Goal: Task Accomplishment & Management: Manage account settings

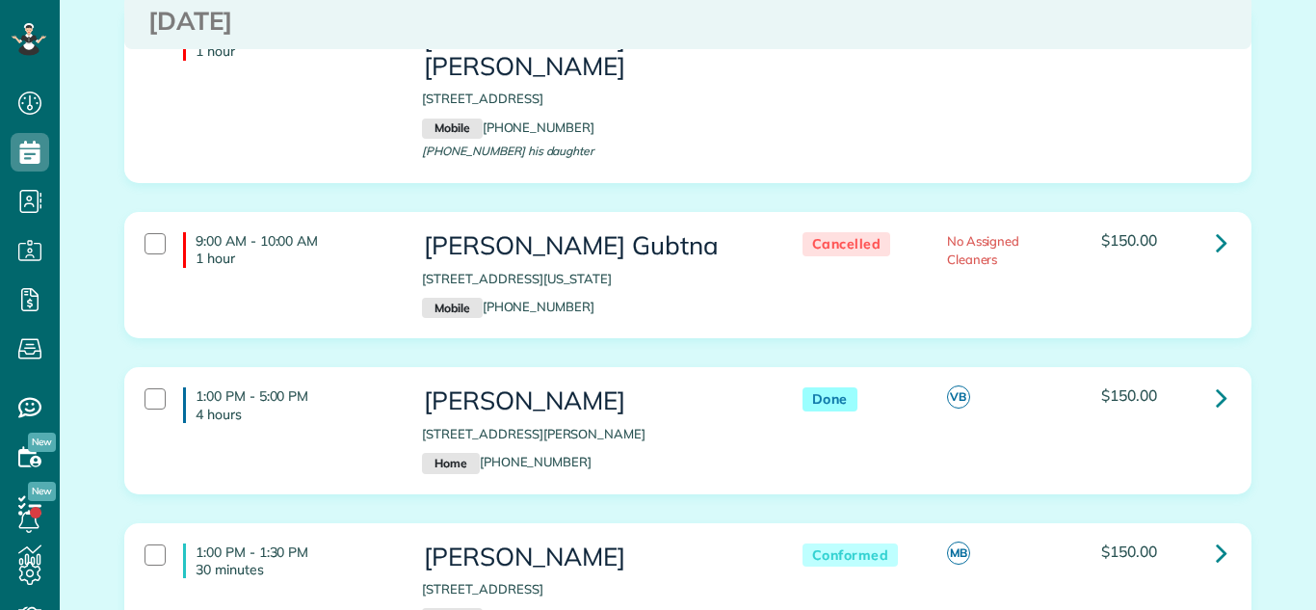
scroll to position [1230, 0]
drag, startPoint x: 425, startPoint y: 406, endPoint x: 691, endPoint y: 398, distance: 266.0
click at [691, 424] on p "[STREET_ADDRESS][PERSON_NAME]" at bounding box center [592, 433] width 341 height 18
copy p "[STREET_ADDRESS][PERSON_NAME]"
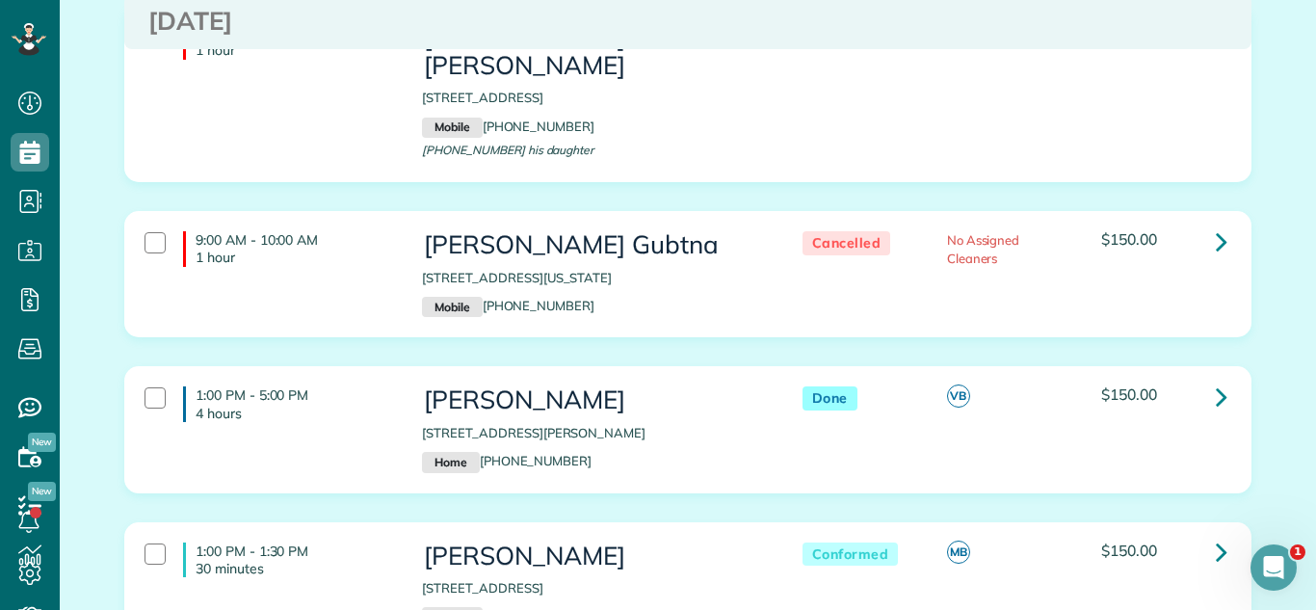
drag, startPoint x: 419, startPoint y: 557, endPoint x: 725, endPoint y: 552, distance: 306.4
copy p "[STREET_ADDRESS]"
click at [1223, 380] on icon at bounding box center [1222, 397] width 12 height 34
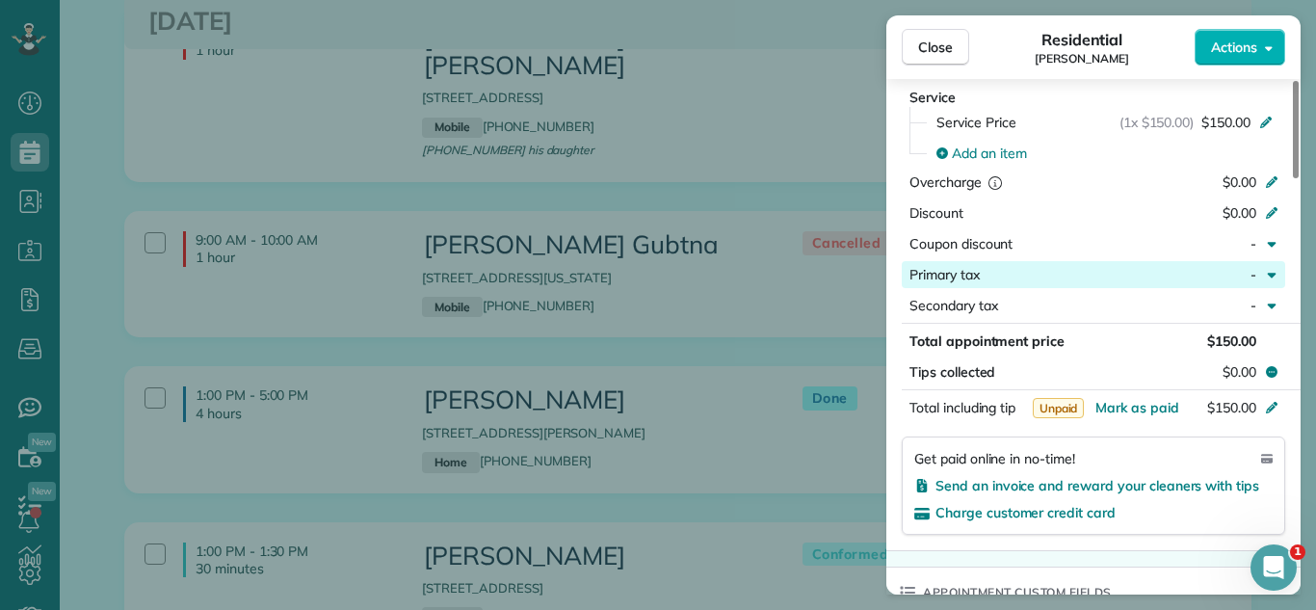
scroll to position [919, 0]
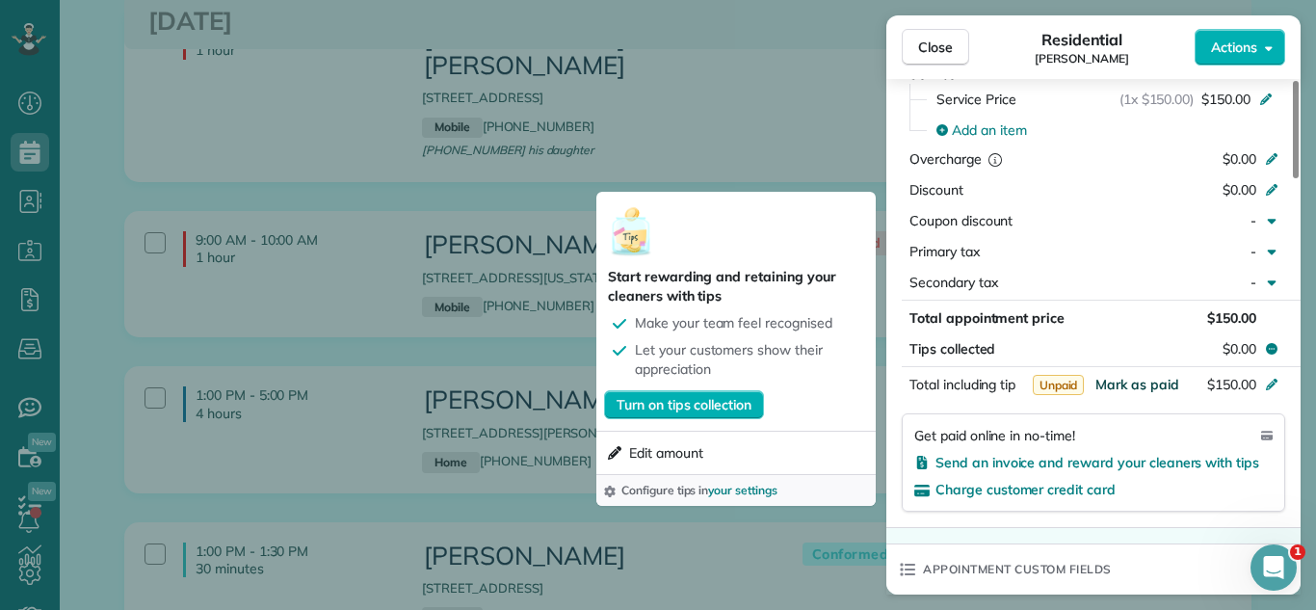
click at [1146, 384] on span "Mark as paid" at bounding box center [1137, 384] width 84 height 17
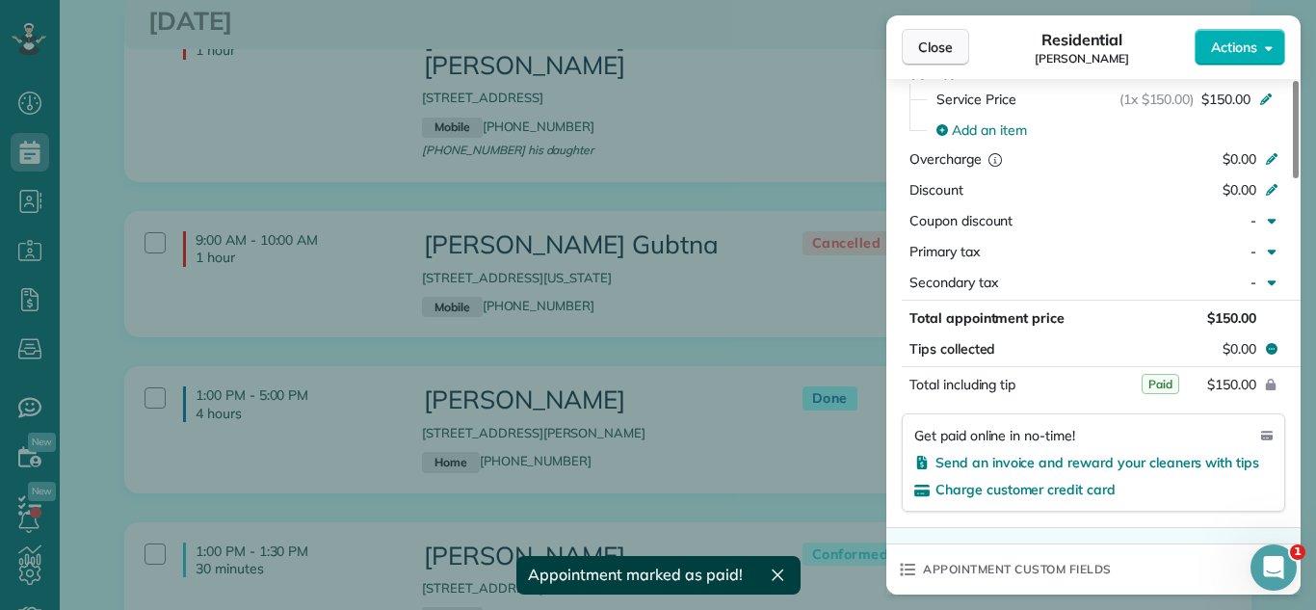
click at [941, 44] on span "Close" at bounding box center [935, 47] width 35 height 19
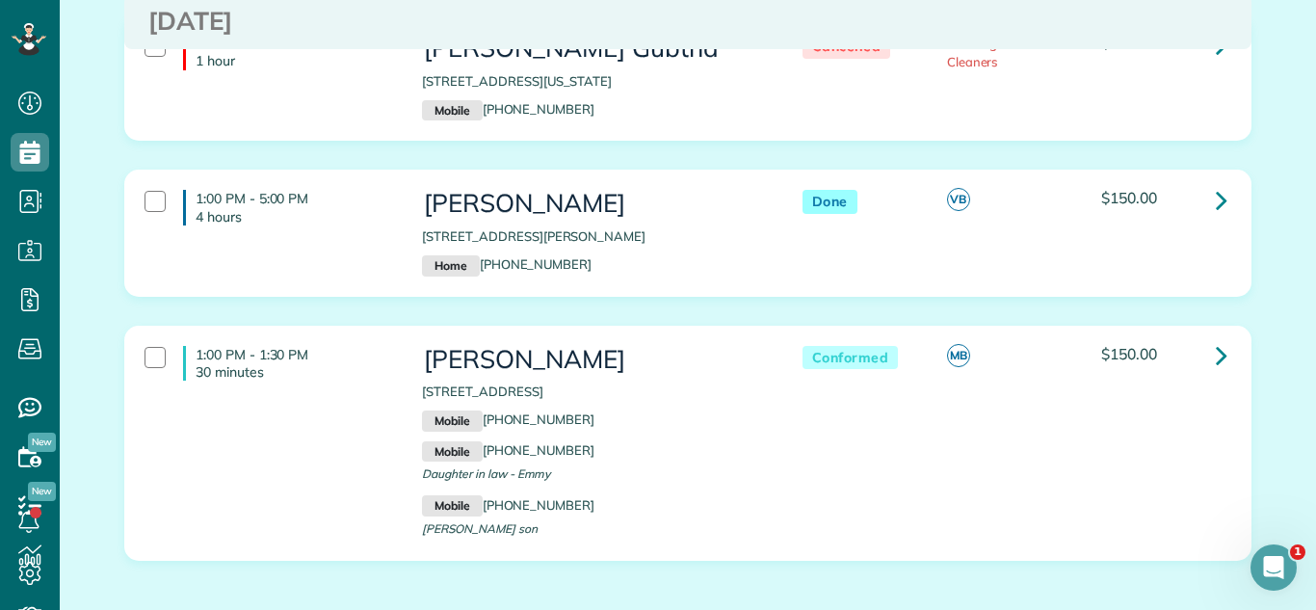
scroll to position [1439, 0]
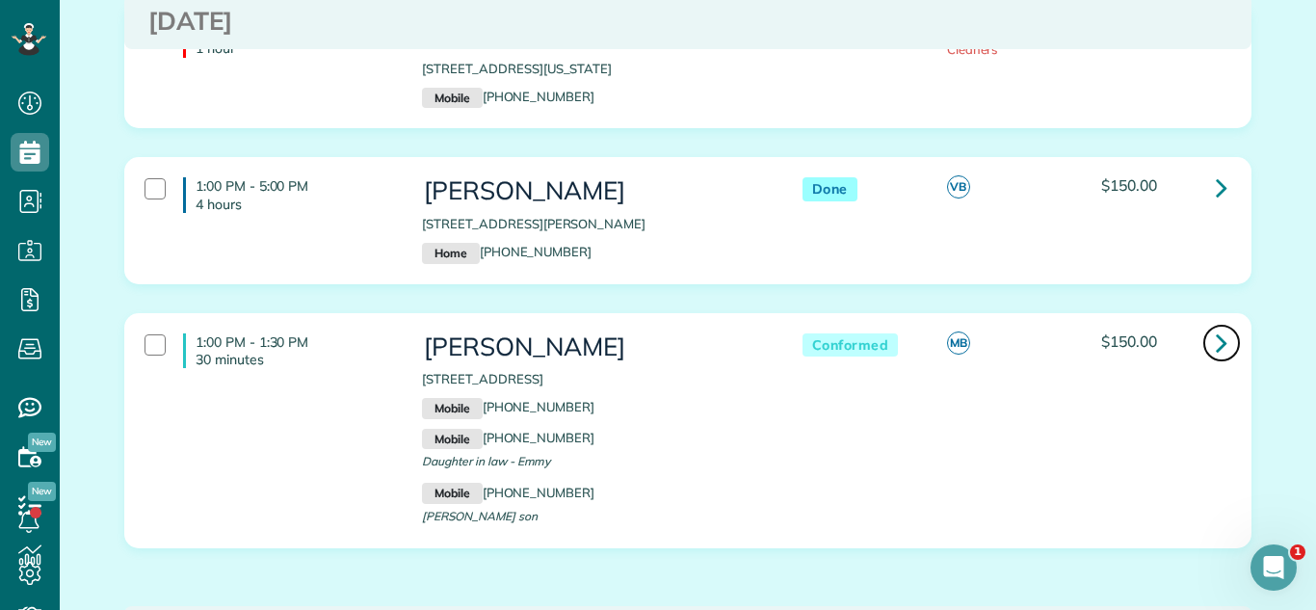
click at [1226, 326] on icon at bounding box center [1222, 343] width 12 height 34
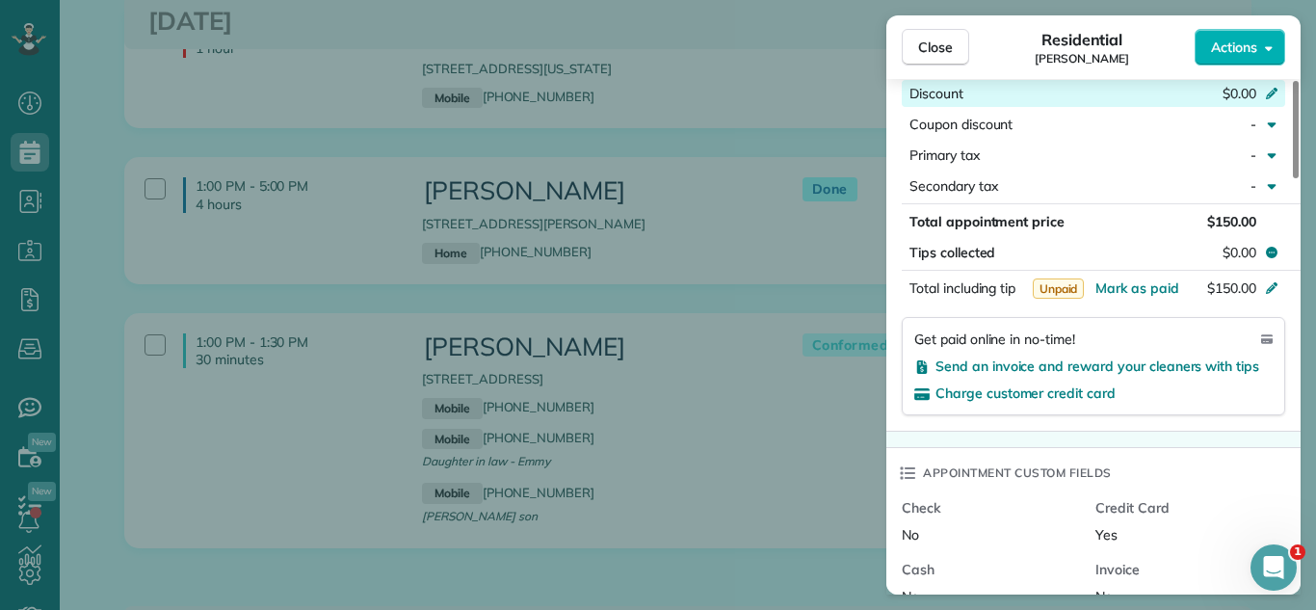
scroll to position [1204, 0]
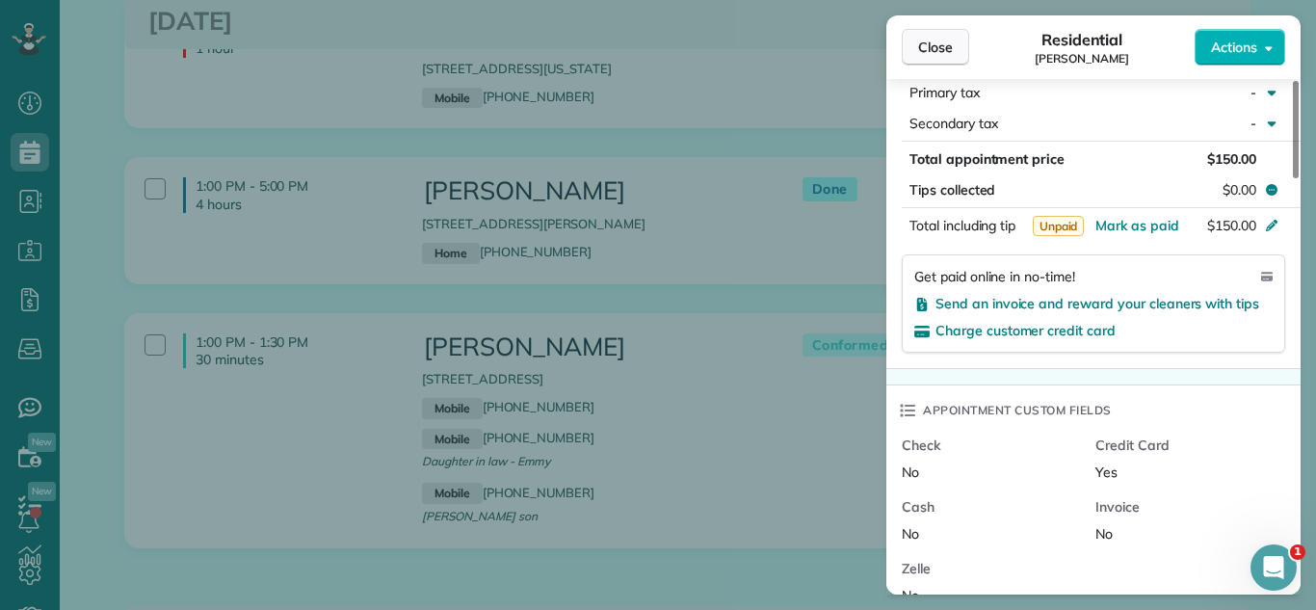
click at [906, 42] on button "Close" at bounding box center [935, 47] width 67 height 37
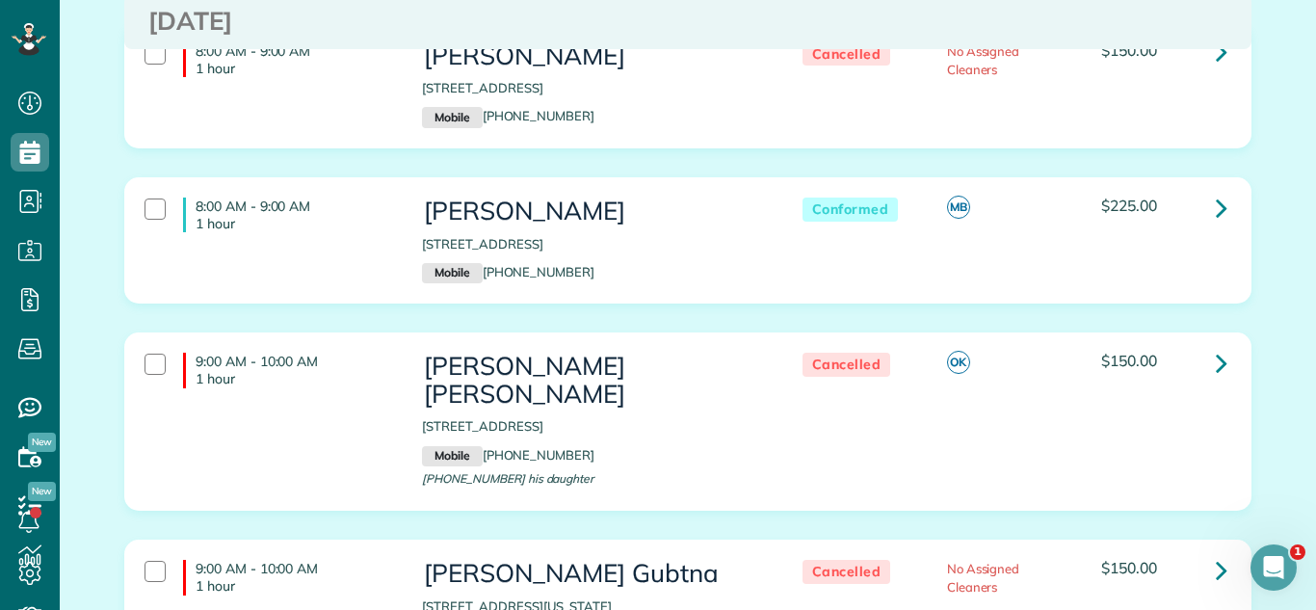
scroll to position [884, 0]
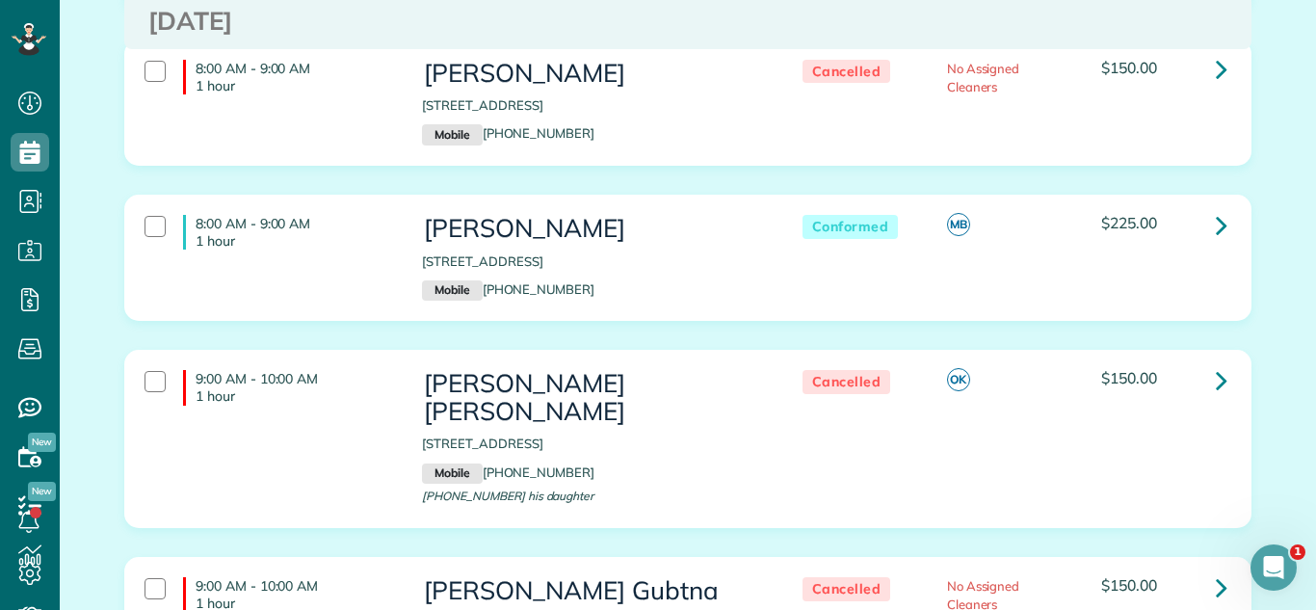
drag, startPoint x: 416, startPoint y: 252, endPoint x: 688, endPoint y: 255, distance: 271.7
click at [688, 255] on div "Leo Gonzales 465 Sunnybrook Lane Wheaton IL 60187 Mobile (630) 699-7361" at bounding box center [592, 257] width 370 height 105
copy p "[STREET_ADDRESS]"
click at [1212, 209] on link at bounding box center [1221, 224] width 39 height 39
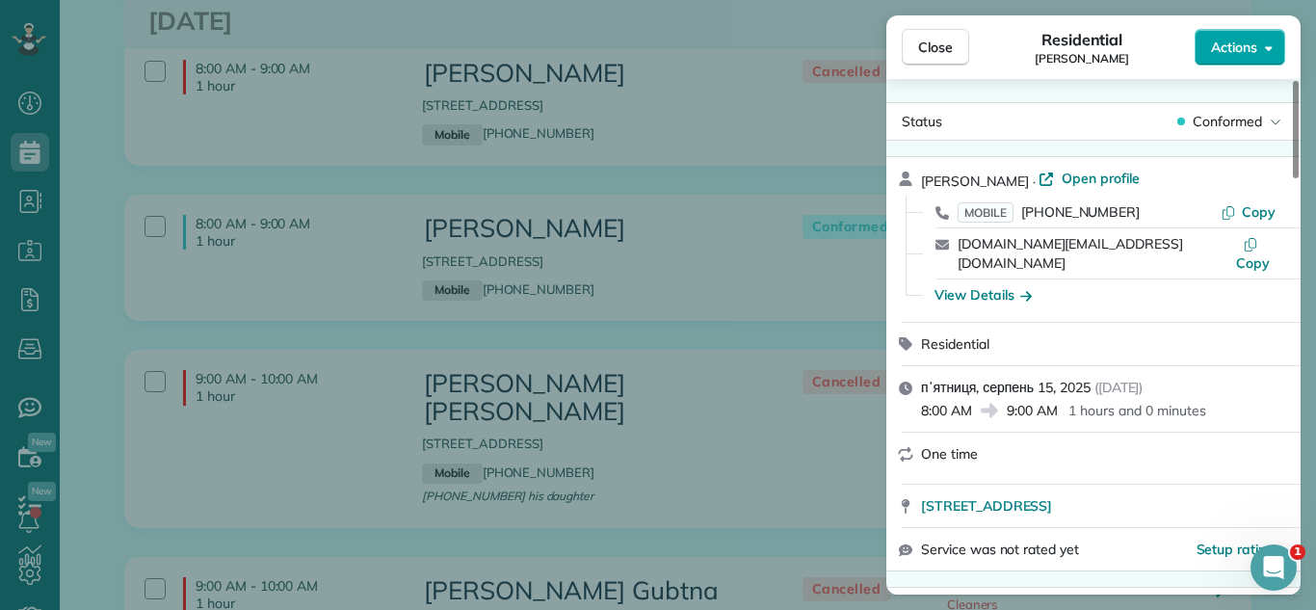
click at [1266, 40] on icon "button" at bounding box center [1269, 47] width 8 height 14
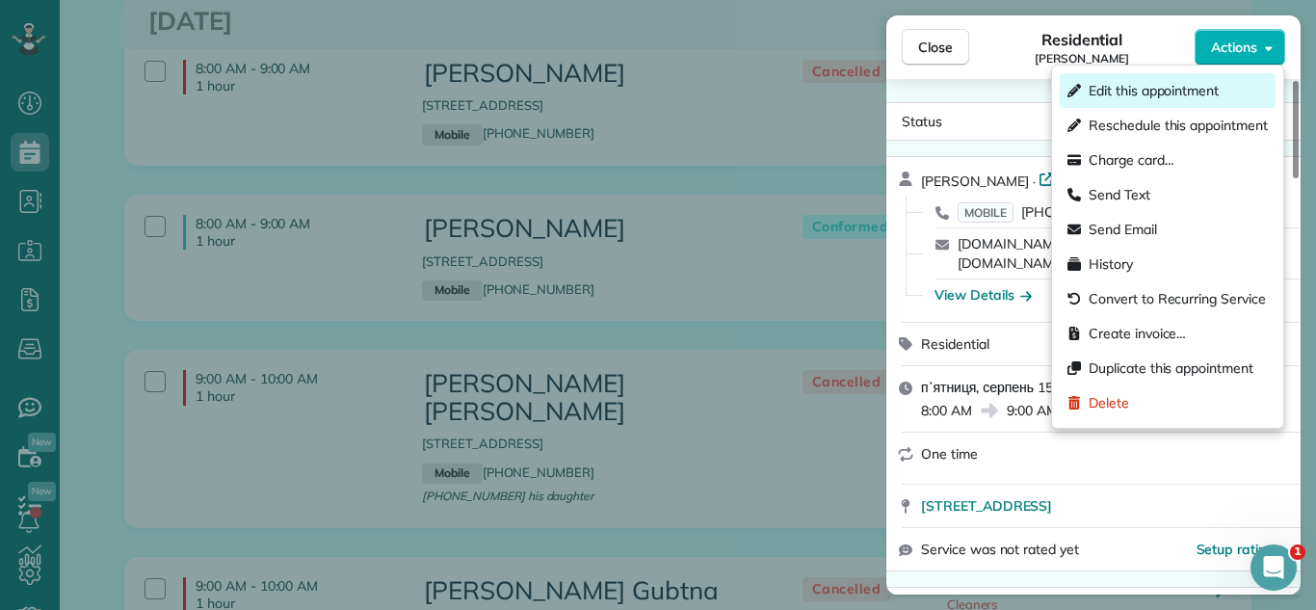
click at [1179, 83] on span "Edit this appointment" at bounding box center [1154, 90] width 130 height 19
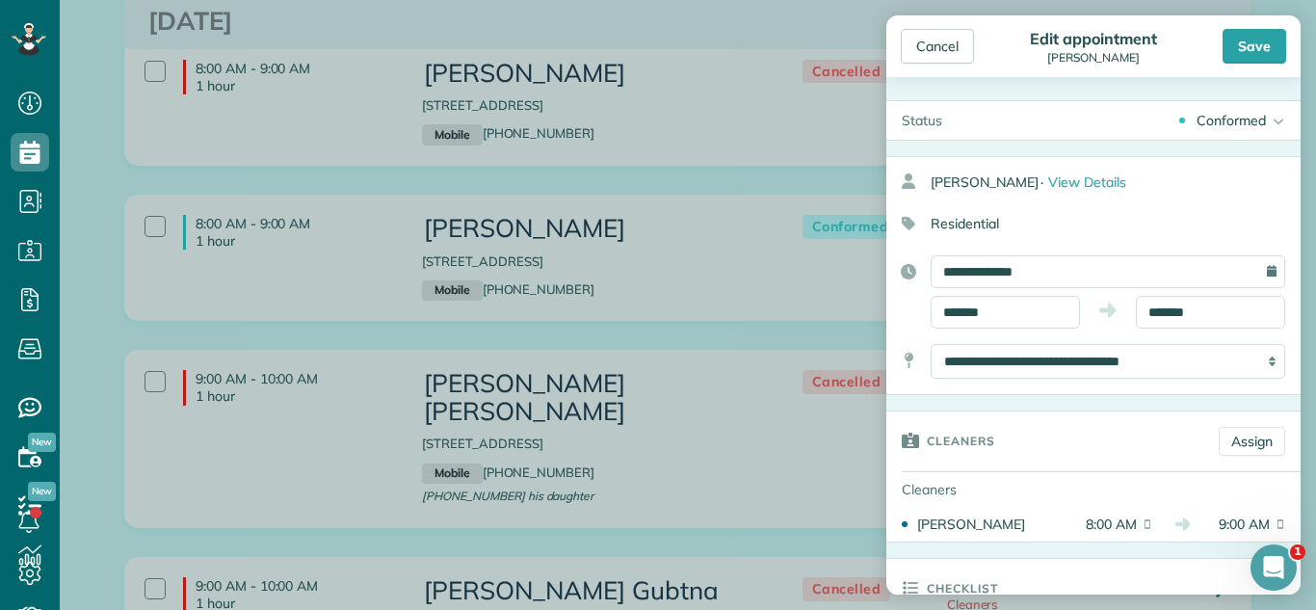
click at [1246, 119] on div "Conformed" at bounding box center [1230, 120] width 69 height 19
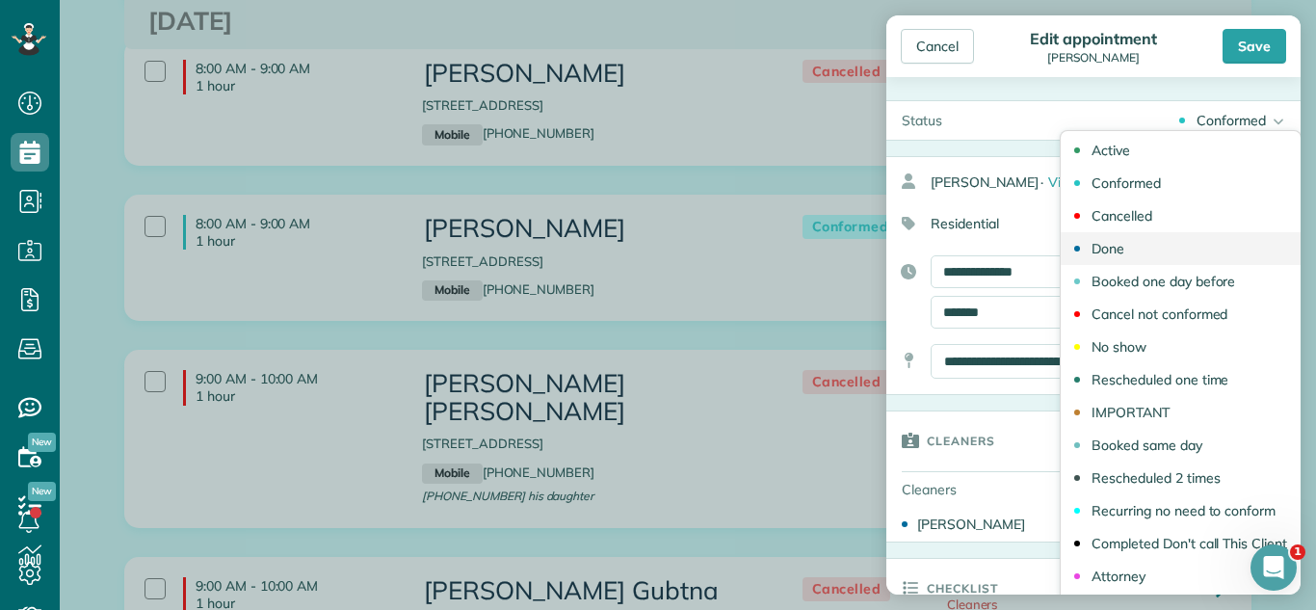
click at [1139, 253] on link "Done" at bounding box center [1181, 248] width 240 height 33
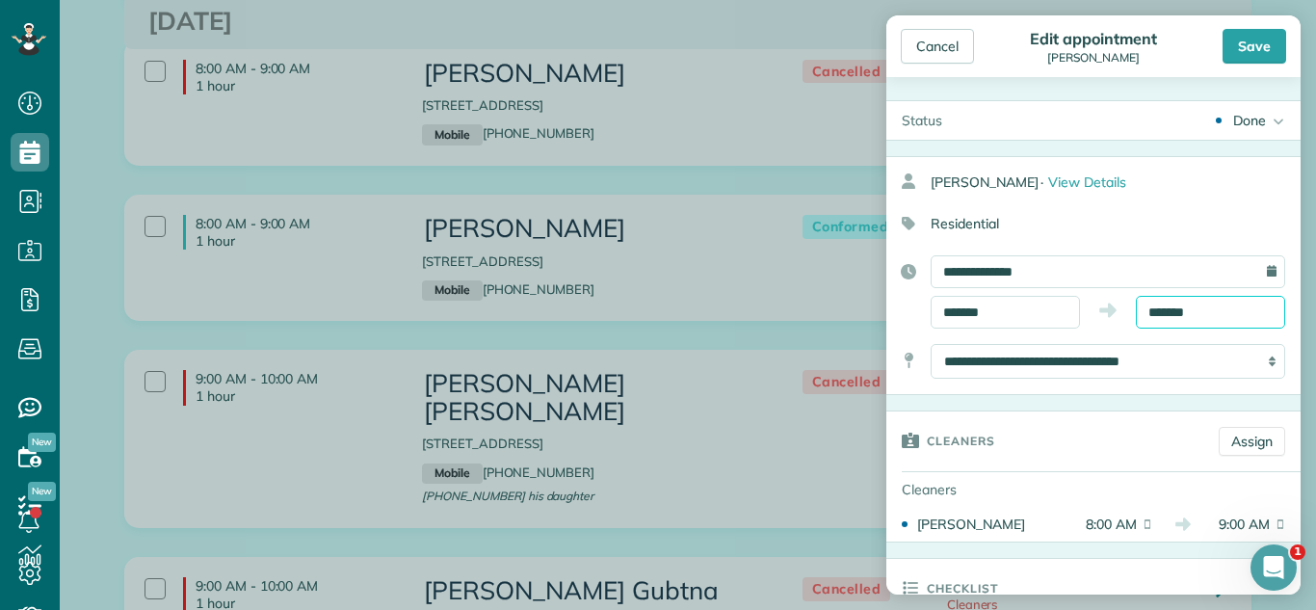
click at [1184, 304] on input "*******" at bounding box center [1210, 312] width 149 height 33
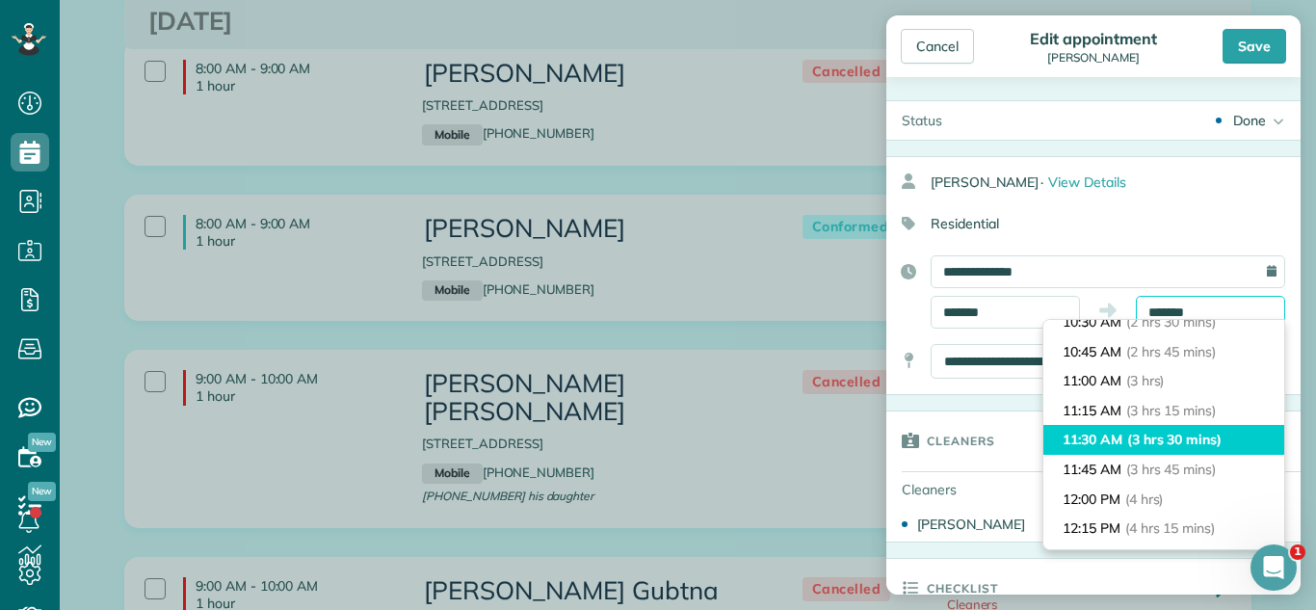
scroll to position [322, 0]
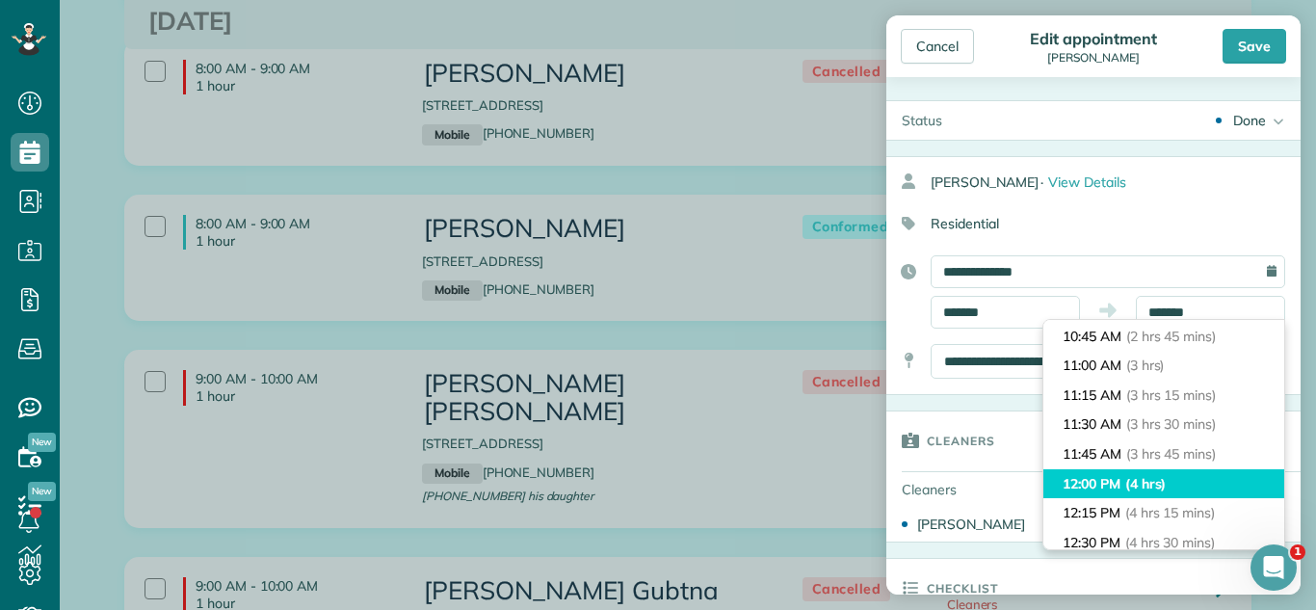
type input "********"
click at [1204, 475] on li "12:00 PM (4 hrs)" at bounding box center [1163, 484] width 241 height 30
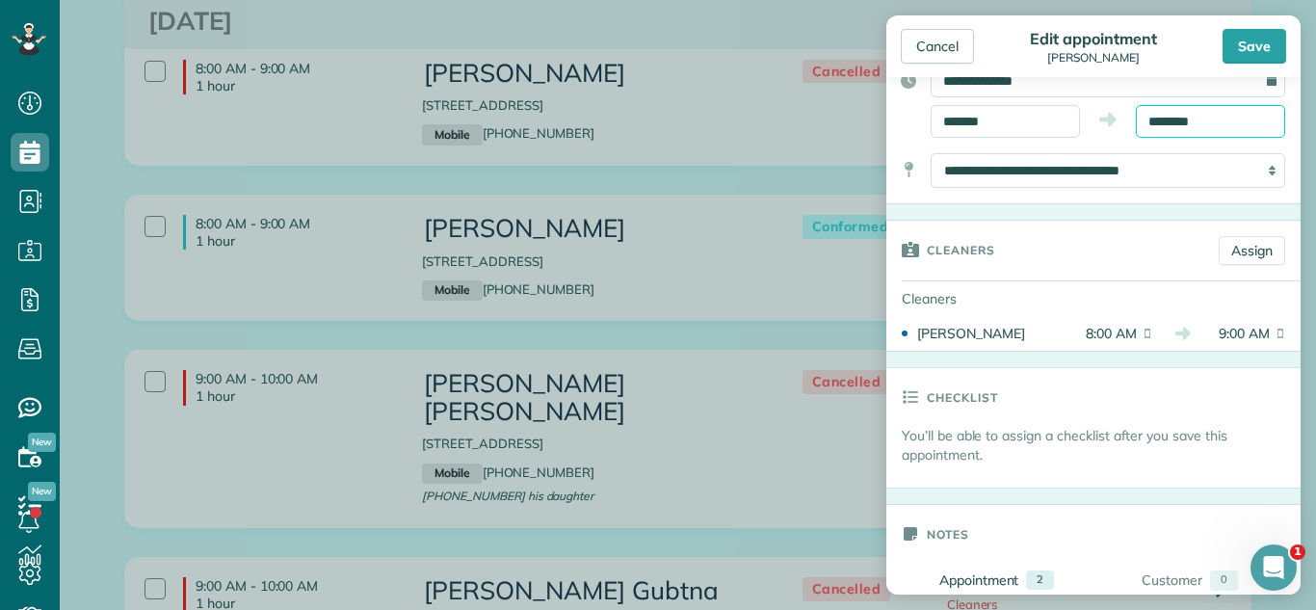
scroll to position [362, 0]
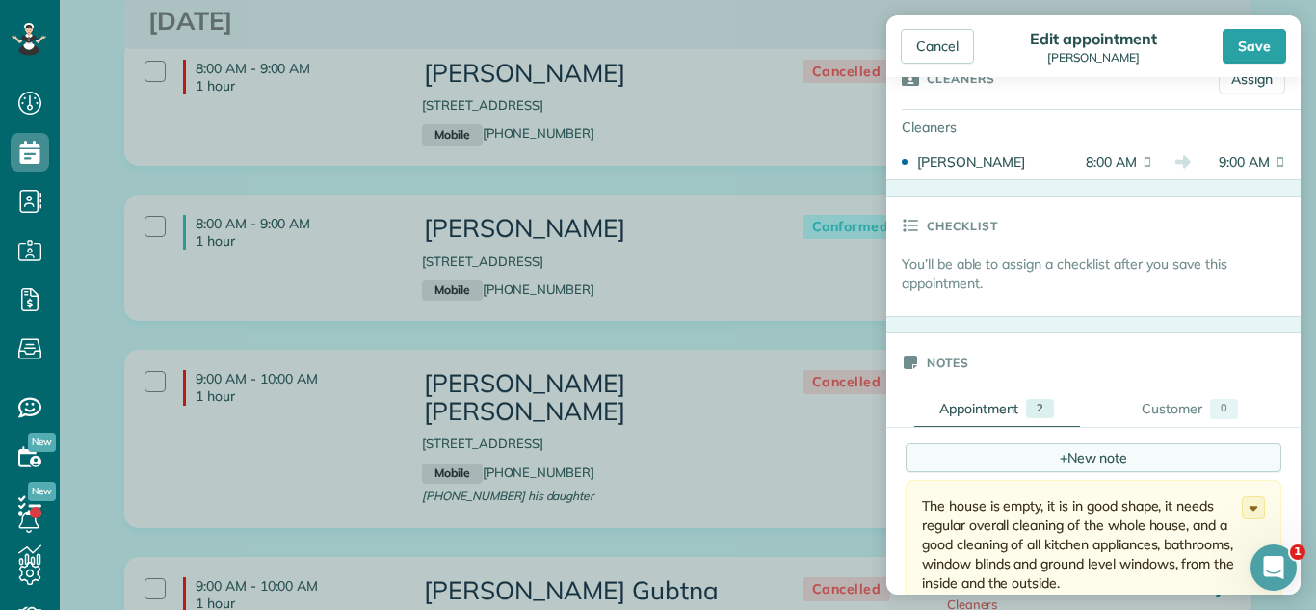
click at [1071, 457] on div "+ New note" at bounding box center [1093, 457] width 376 height 29
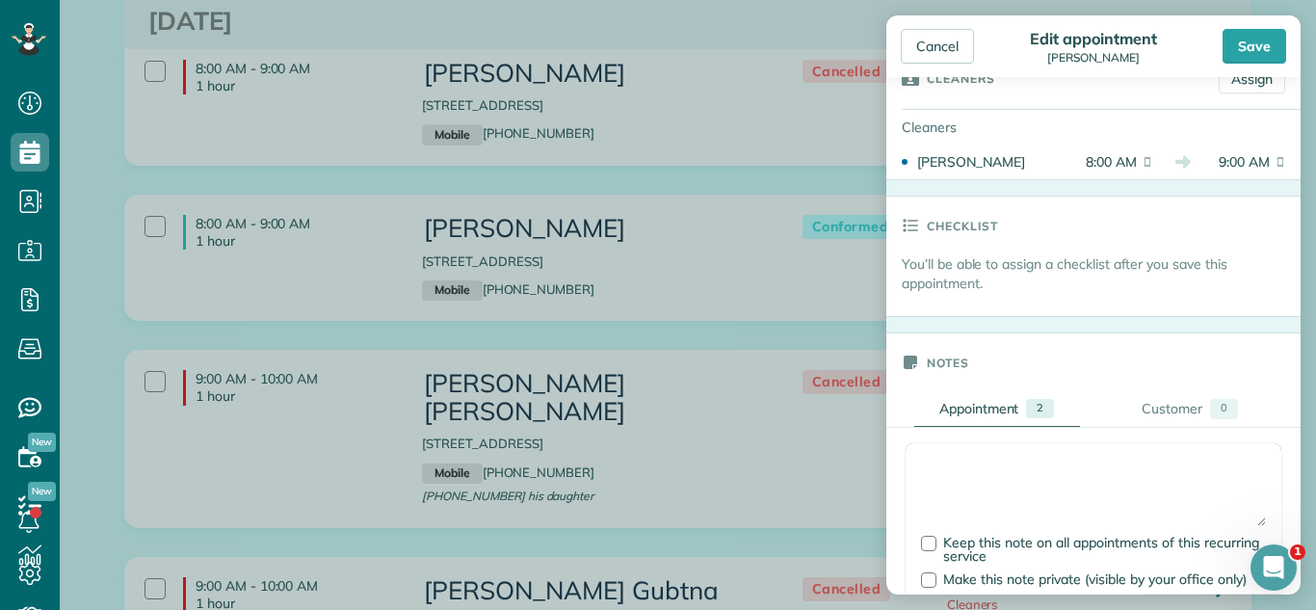
click at [1041, 465] on textarea at bounding box center [1093, 492] width 345 height 67
type textarea "*"
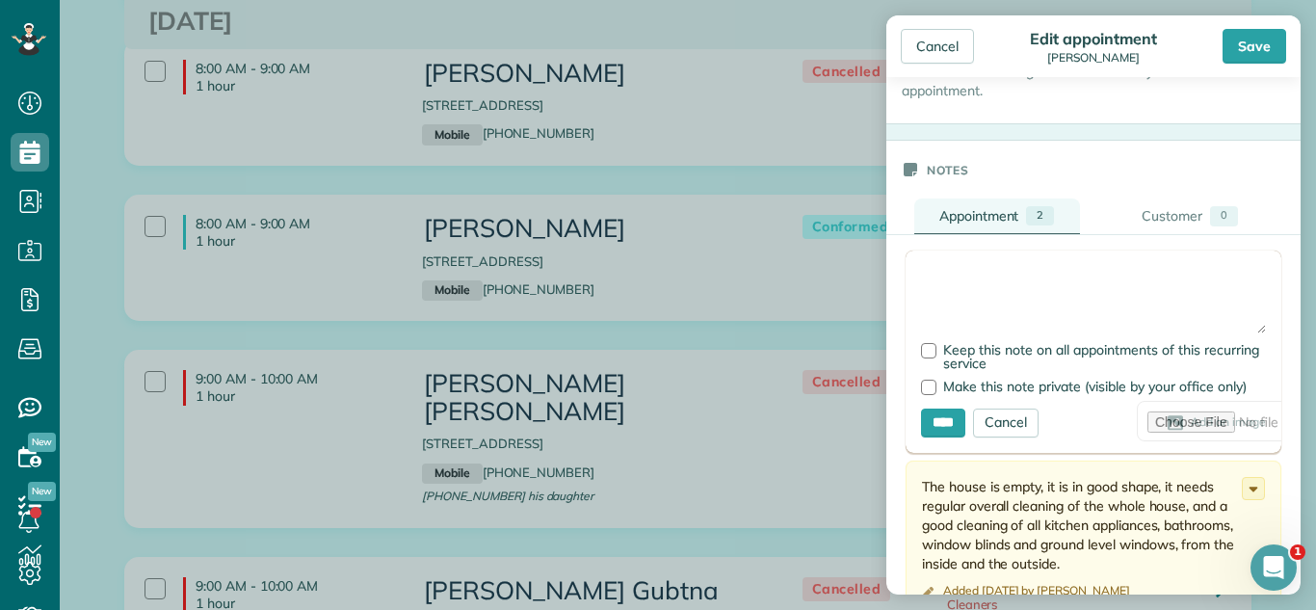
scroll to position [587, 0]
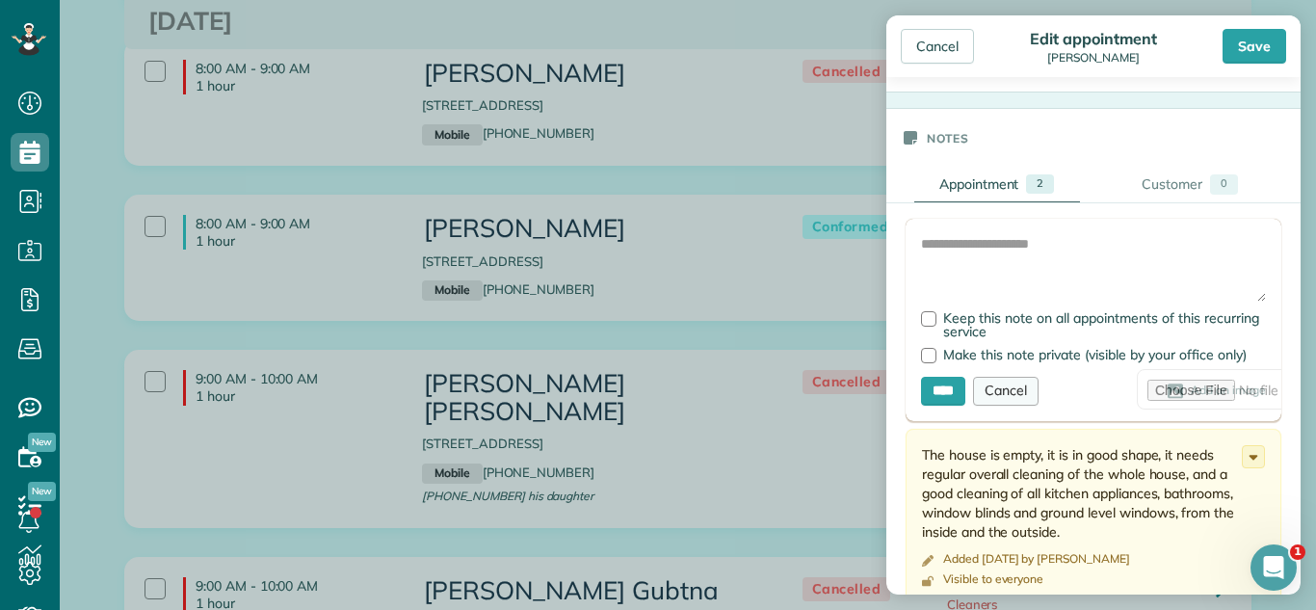
click at [1021, 399] on div "Cancel" at bounding box center [1006, 391] width 66 height 29
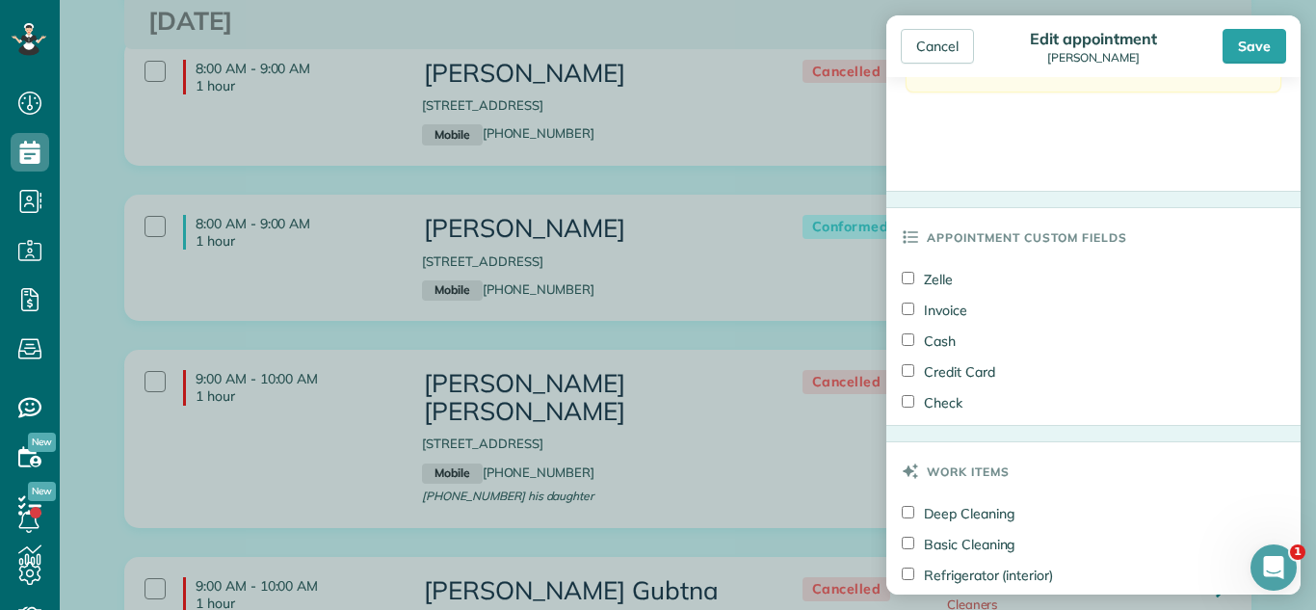
scroll to position [1081, 0]
drag, startPoint x: 910, startPoint y: 374, endPoint x: 927, endPoint y: 394, distance: 26.0
click at [918, 375] on label "Credit Card" at bounding box center [948, 369] width 93 height 19
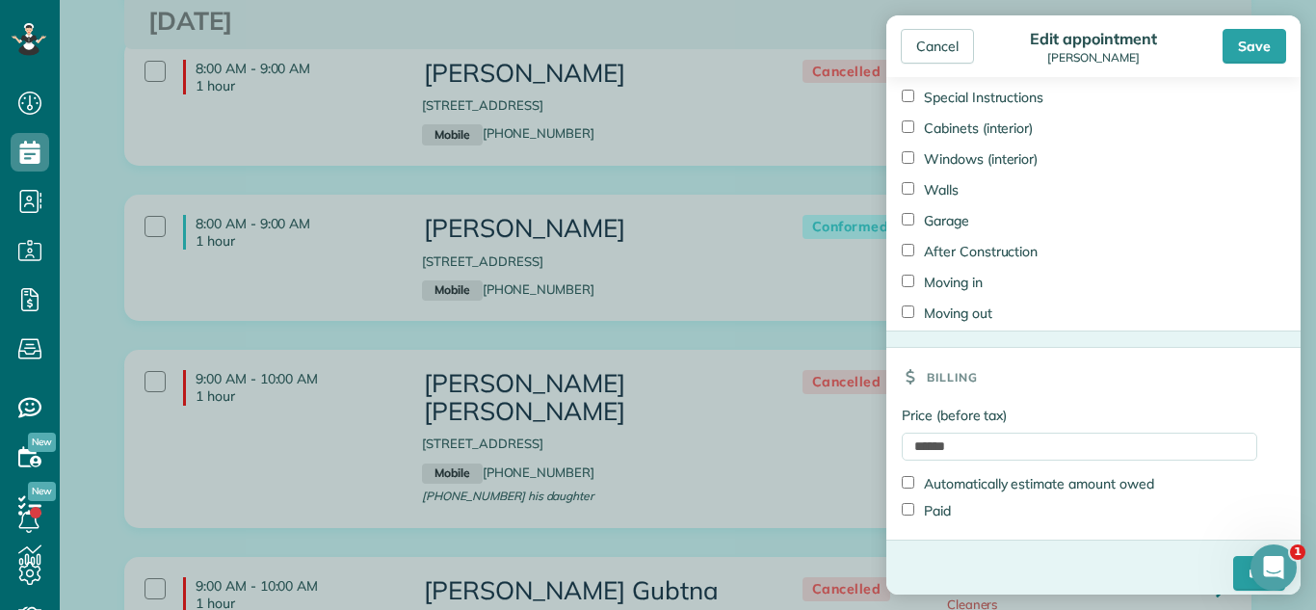
scroll to position [1633, 0]
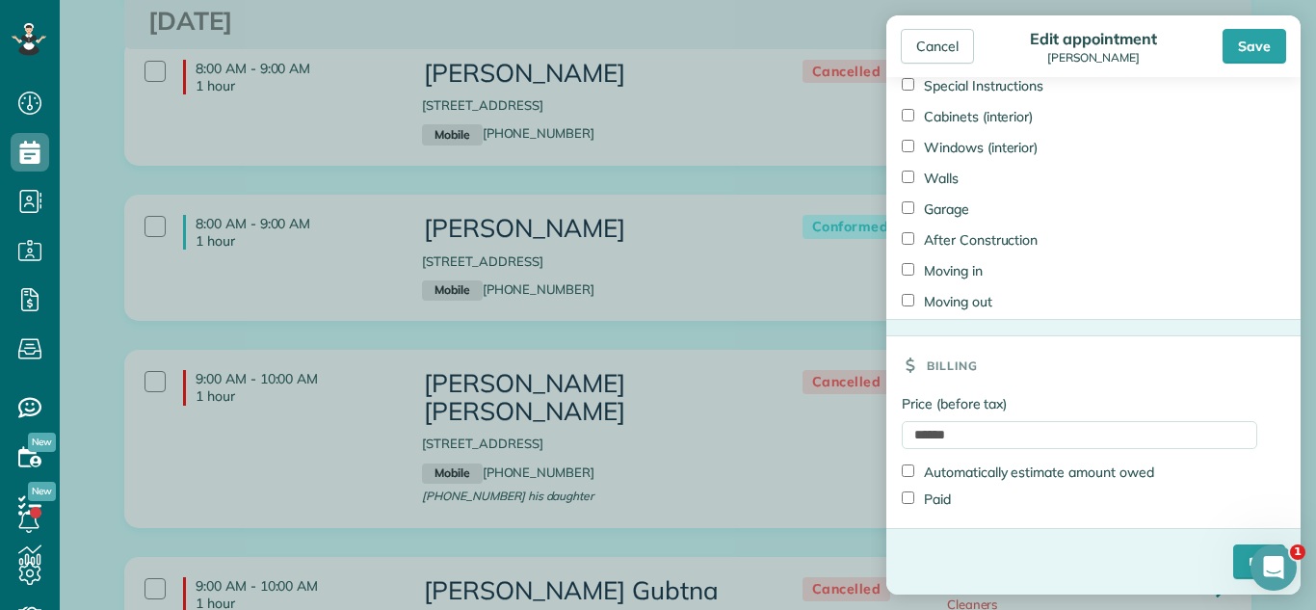
drag, startPoint x: 924, startPoint y: 494, endPoint x: 1095, endPoint y: 543, distance: 178.4
click at [929, 494] on label "Paid" at bounding box center [926, 498] width 49 height 19
click at [1237, 556] on input "****" at bounding box center [1259, 561] width 52 height 35
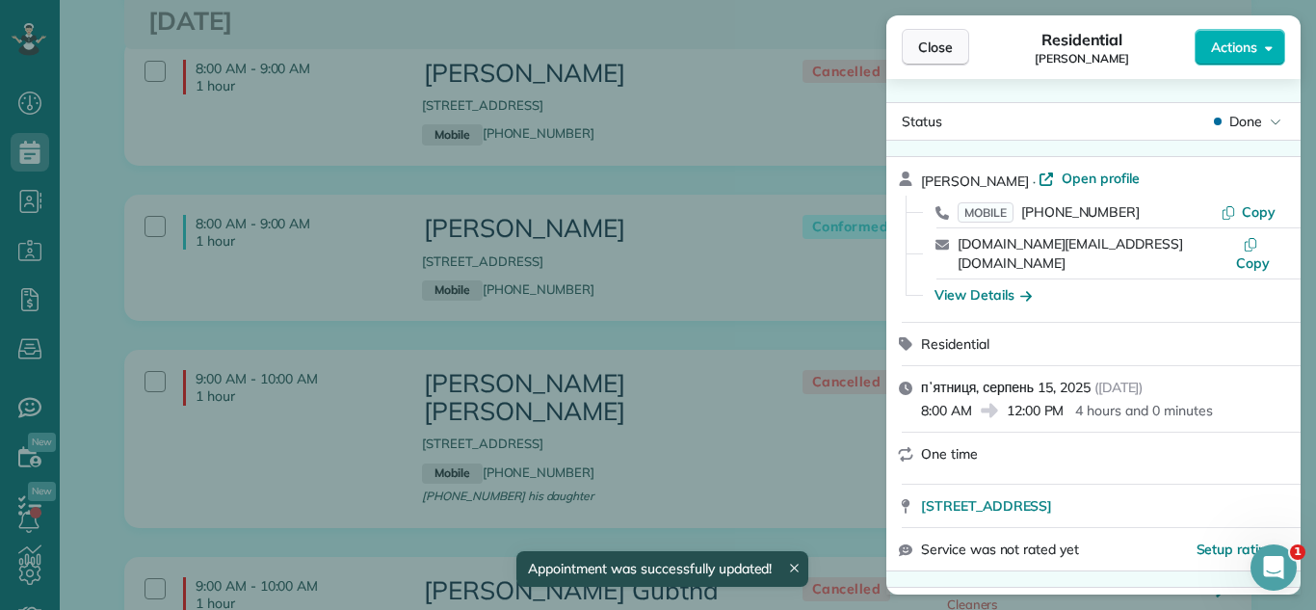
click at [910, 58] on button "Close" at bounding box center [935, 47] width 67 height 37
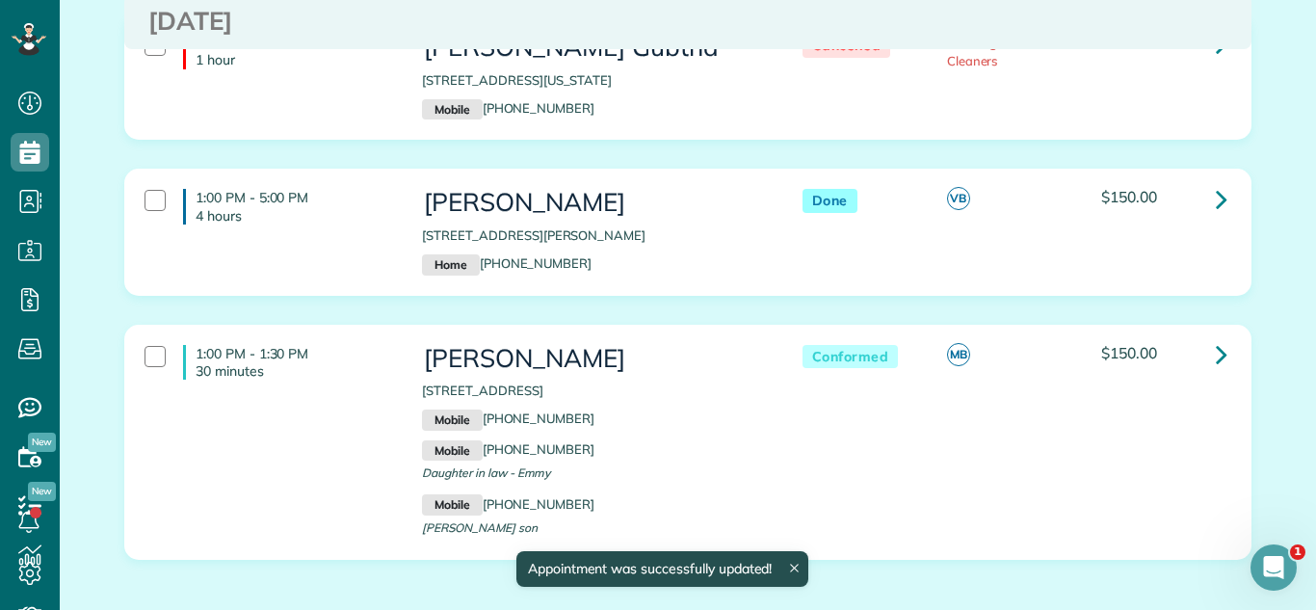
scroll to position [1450, 0]
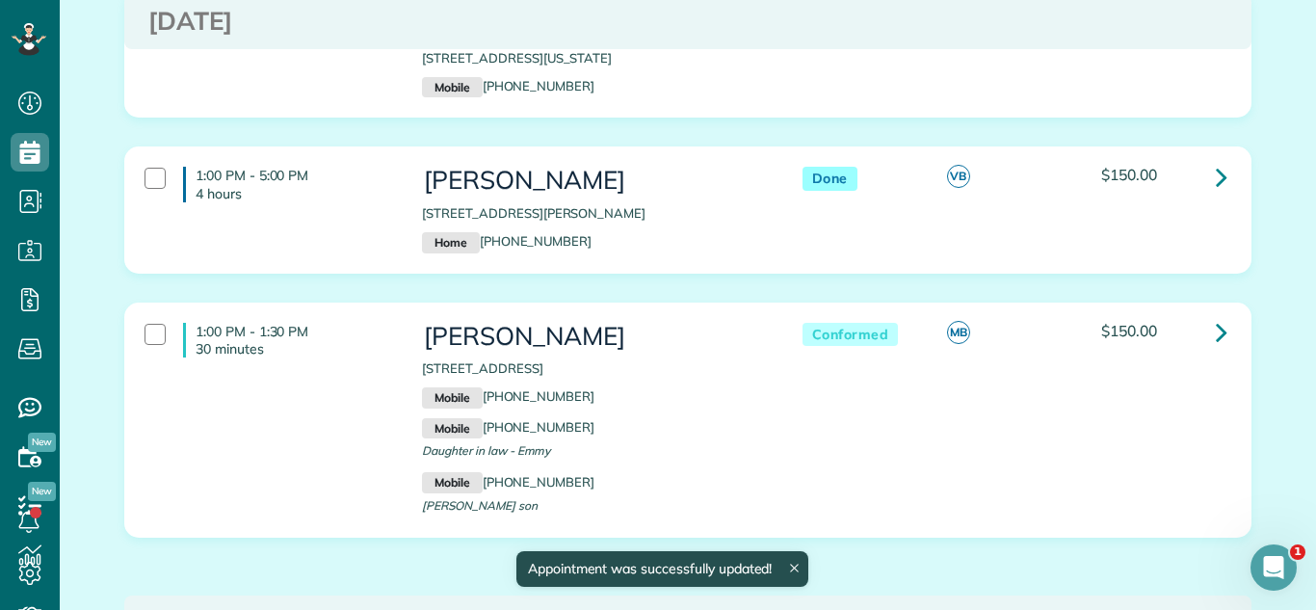
drag, startPoint x: 419, startPoint y: 339, endPoint x: 737, endPoint y: 333, distance: 317.9
click at [737, 333] on div "Stacy Lowe 1740 Oak Avenue Unit 508 Evanston IL 60201 Mobile (913) 207-7316 Mob…" at bounding box center [592, 420] width 370 height 214
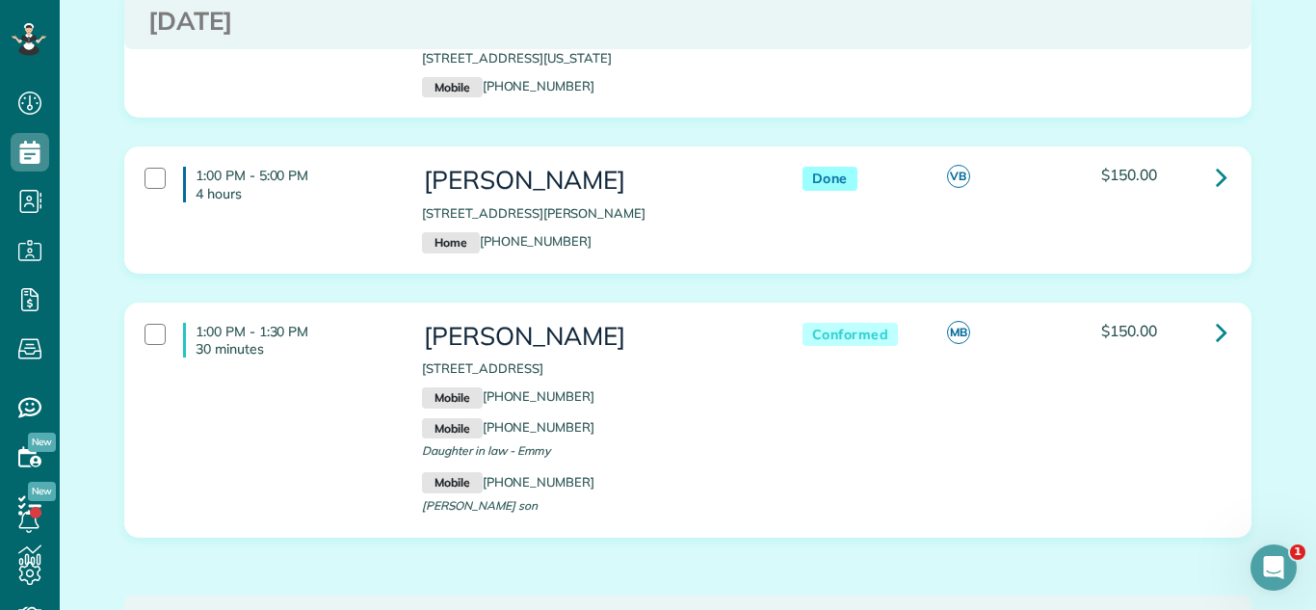
copy p "[STREET_ADDRESS]"
click at [1213, 313] on link at bounding box center [1221, 332] width 39 height 39
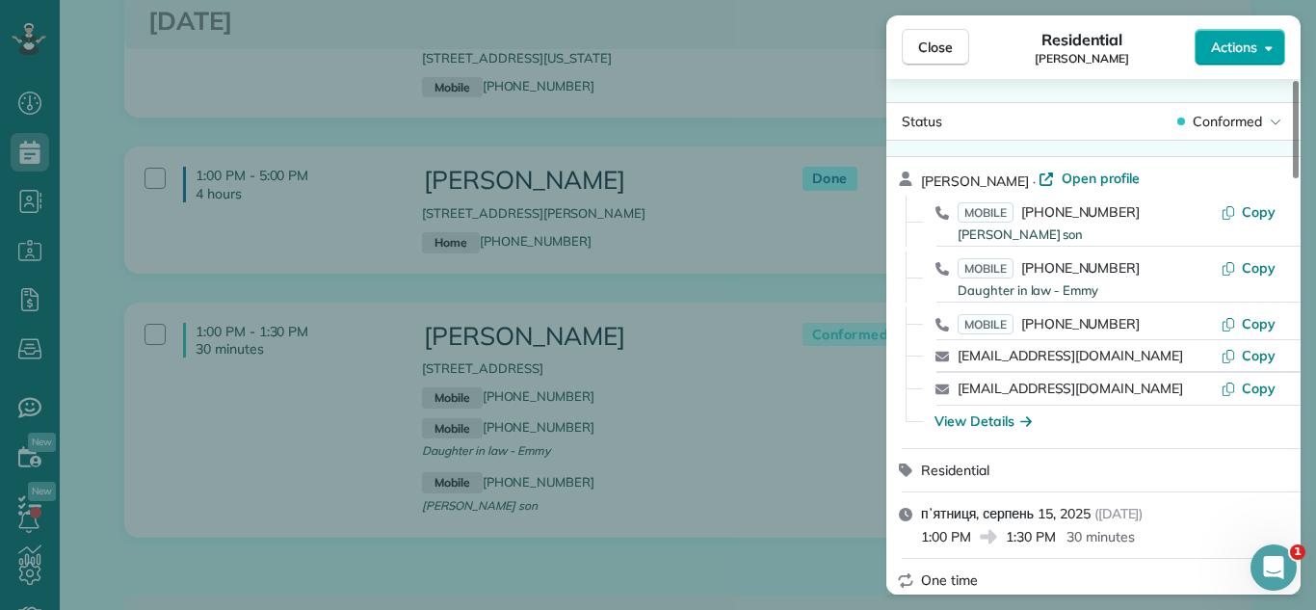
click at [1212, 43] on span "Actions" at bounding box center [1234, 47] width 46 height 19
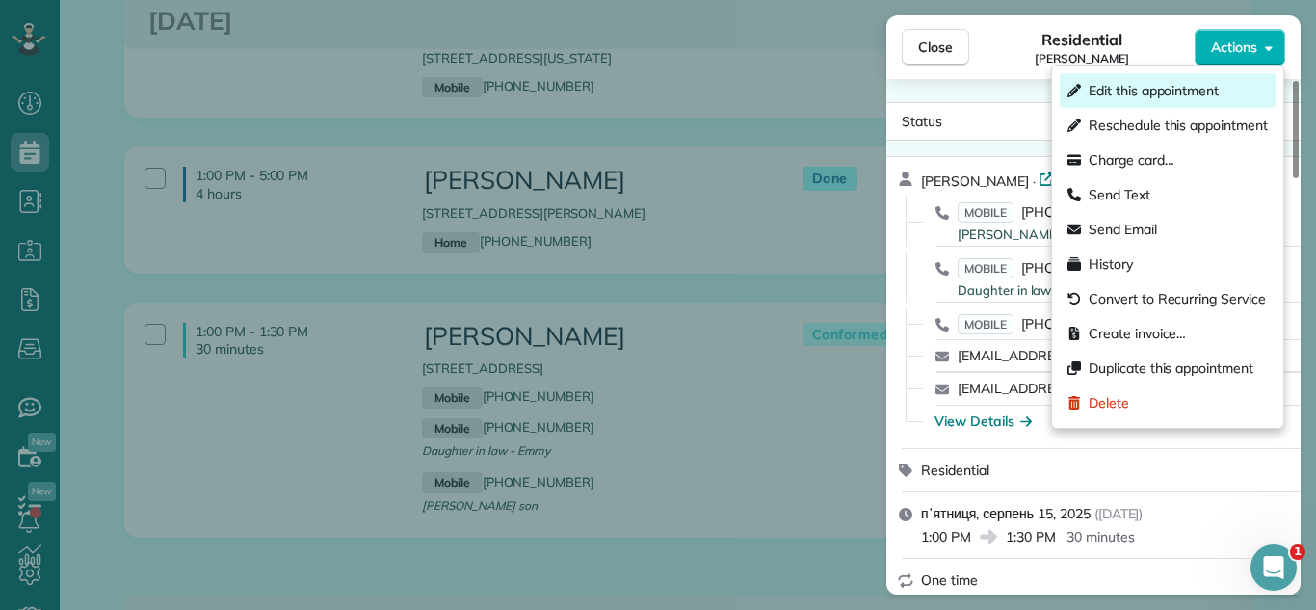
click at [1184, 97] on span "Edit this appointment" at bounding box center [1154, 90] width 130 height 19
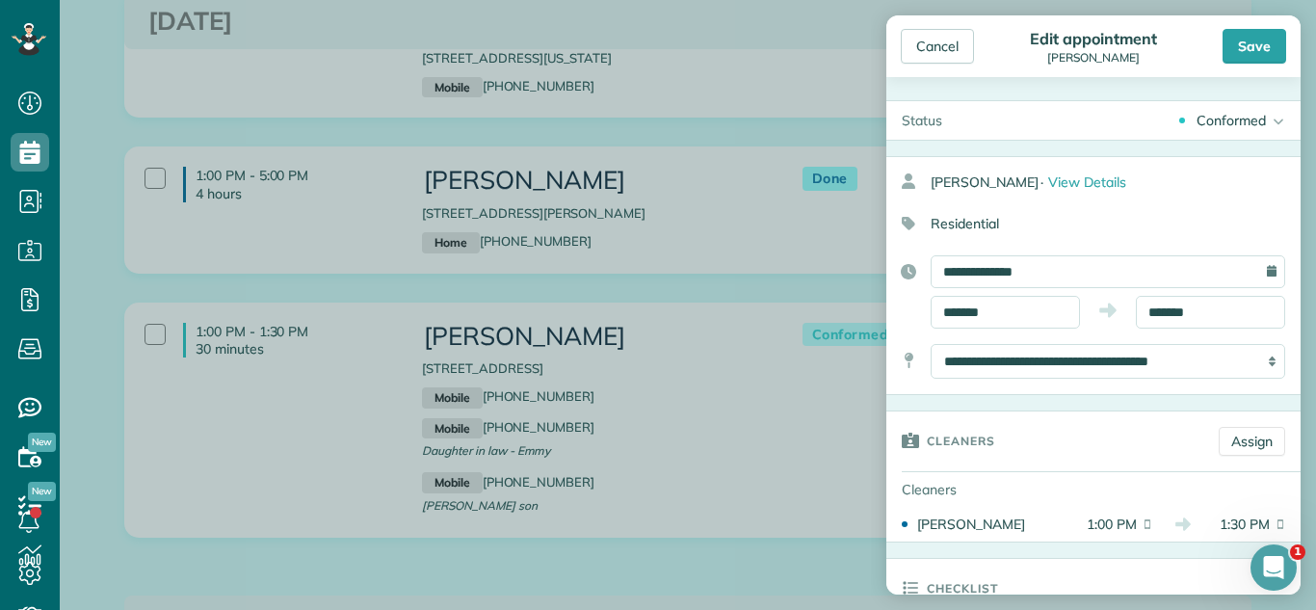
drag, startPoint x: 1229, startPoint y: 119, endPoint x: 1168, endPoint y: 198, distance: 100.2
click at [1226, 119] on div "Conformed" at bounding box center [1230, 120] width 69 height 19
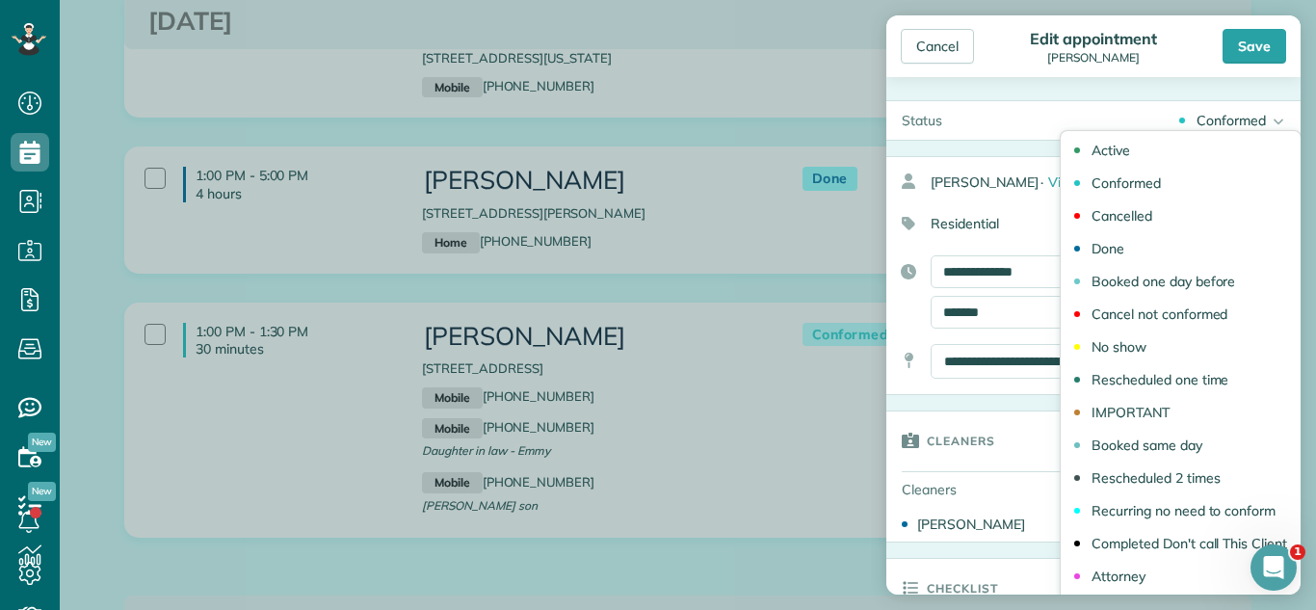
drag, startPoint x: 1153, startPoint y: 244, endPoint x: 1118, endPoint y: 321, distance: 84.5
click at [1153, 246] on link "Done" at bounding box center [1181, 248] width 240 height 33
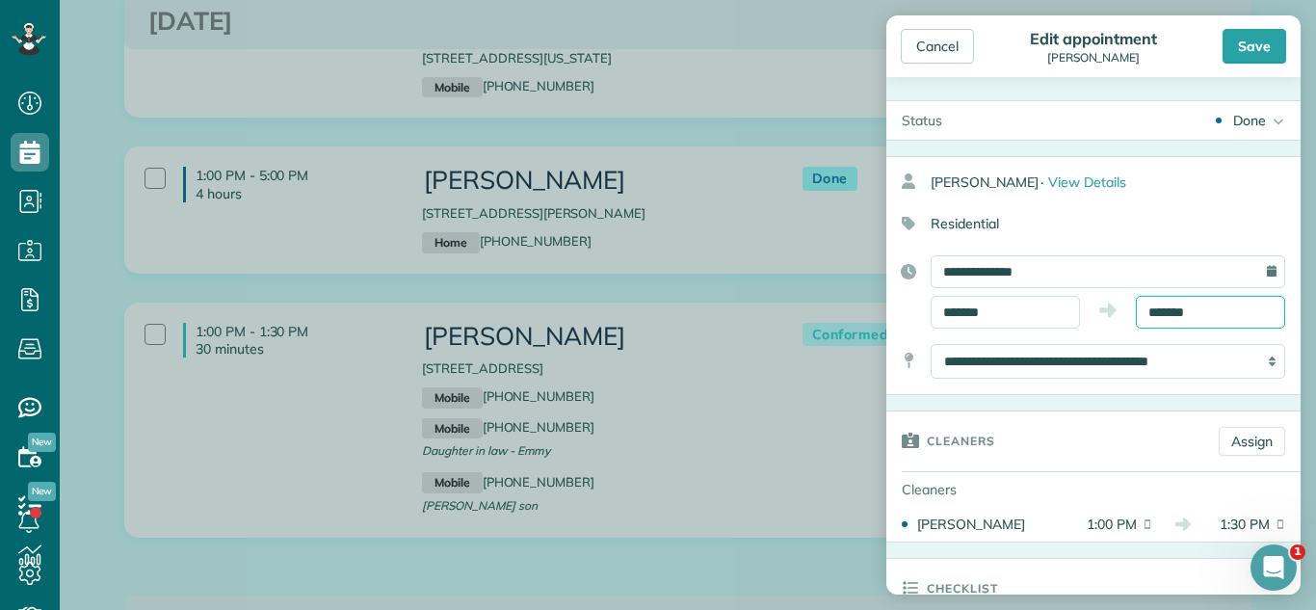
click at [1150, 311] on input "*******" at bounding box center [1210, 312] width 149 height 33
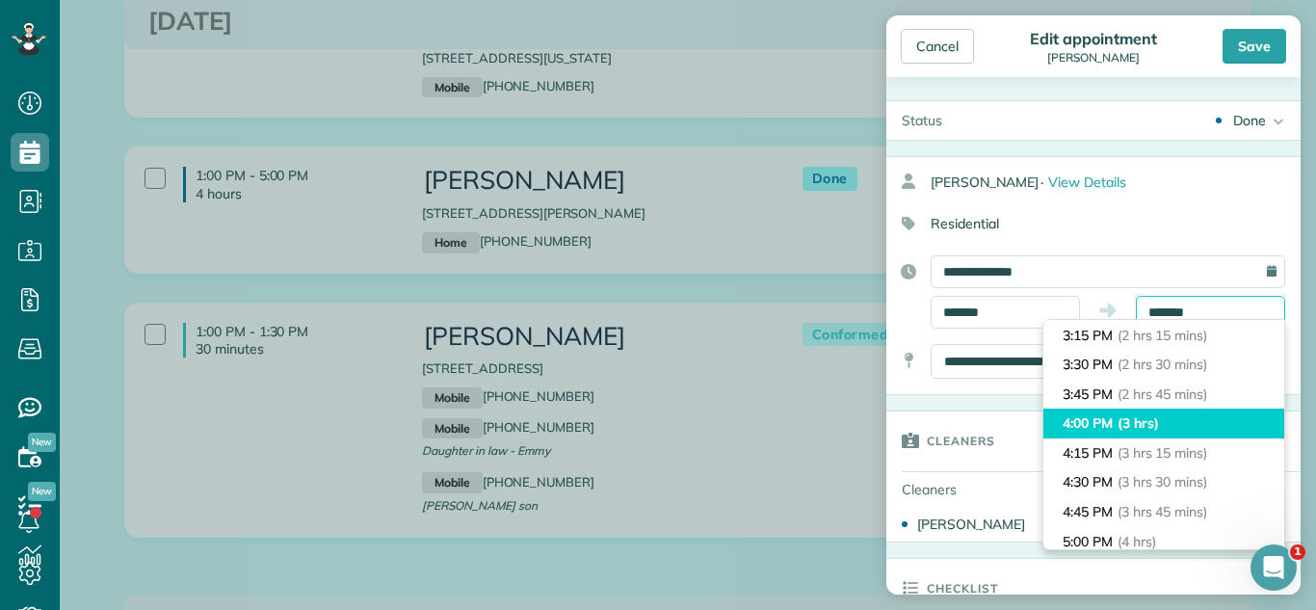
scroll to position [276, 0]
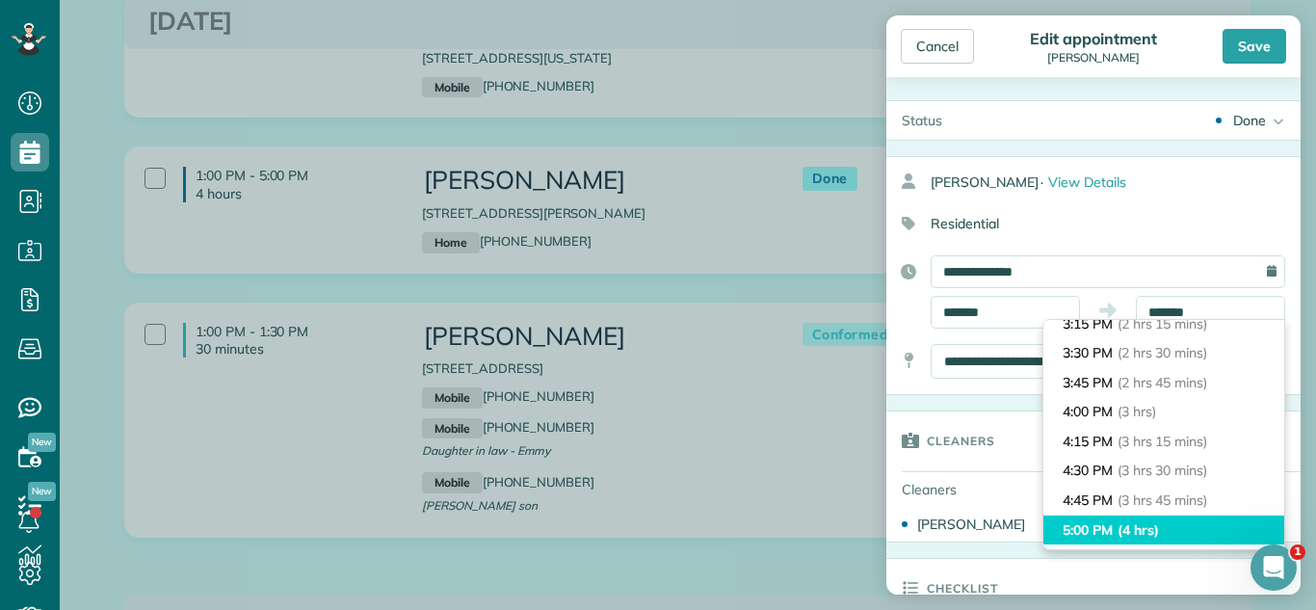
type input "*******"
click at [1168, 521] on li "5:00 PM (4 hrs)" at bounding box center [1163, 530] width 241 height 30
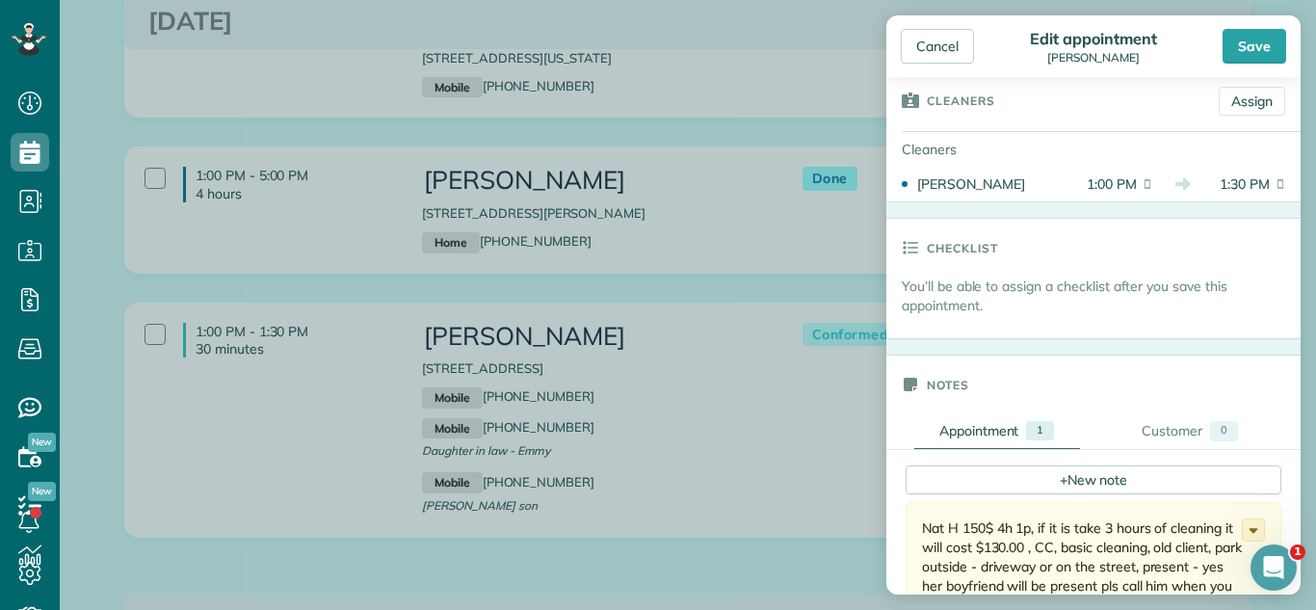
scroll to position [353, 0]
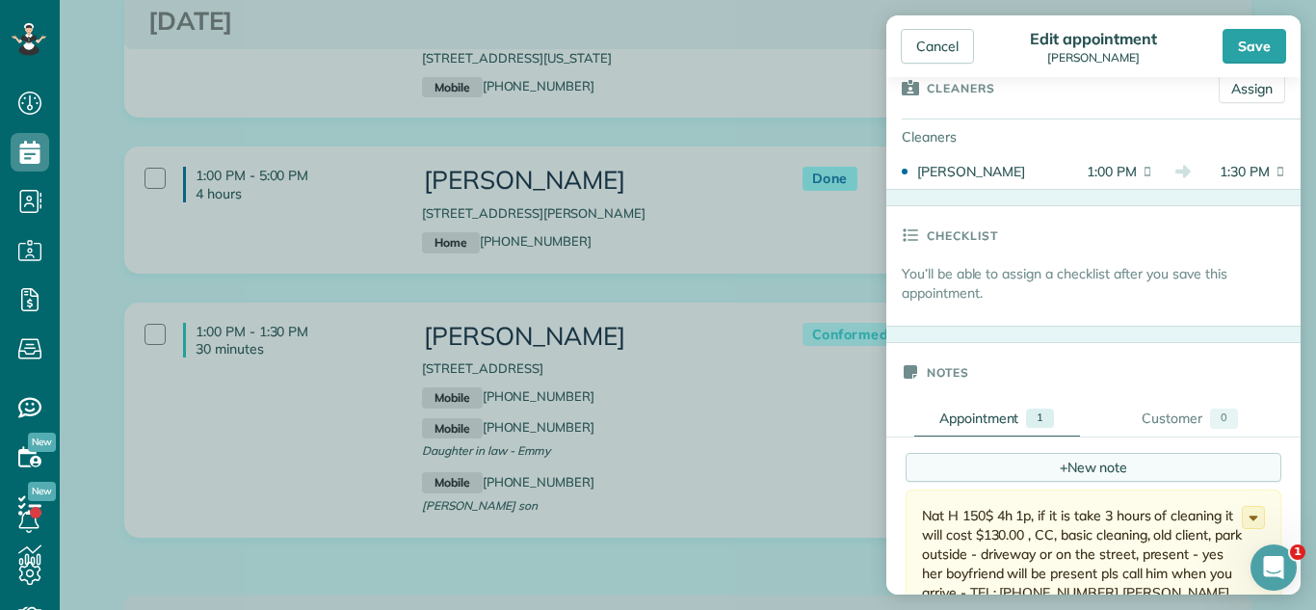
click at [1076, 456] on div "+ New note" at bounding box center [1093, 467] width 376 height 29
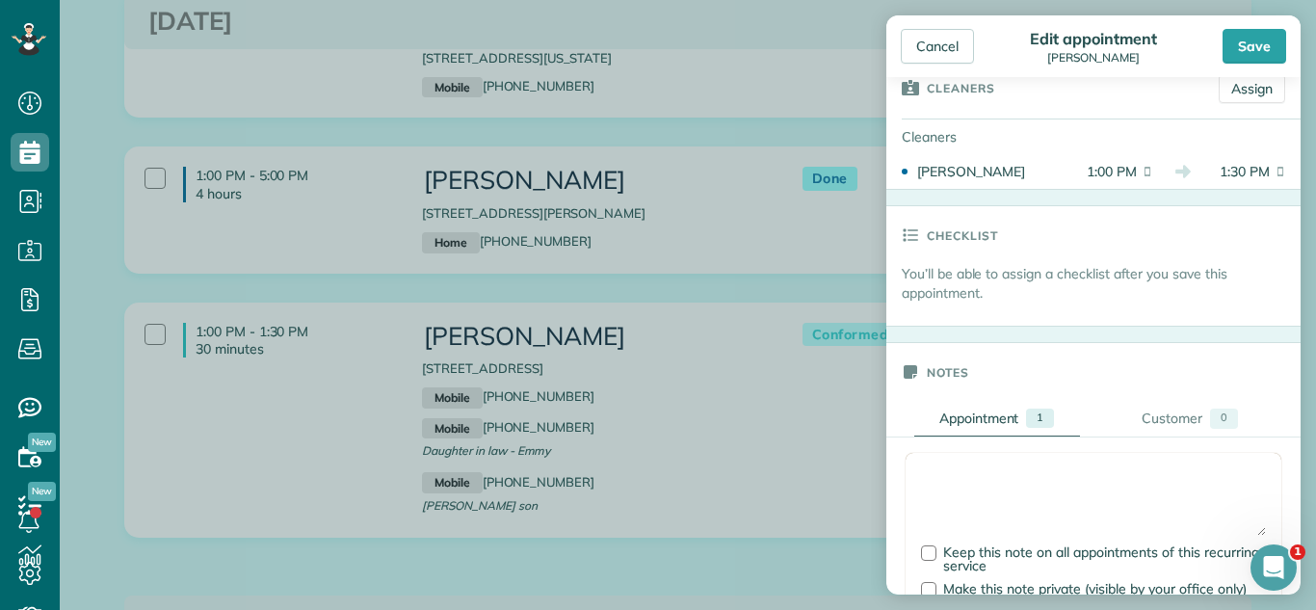
click at [1046, 476] on textarea at bounding box center [1093, 501] width 345 height 67
type textarea "*"
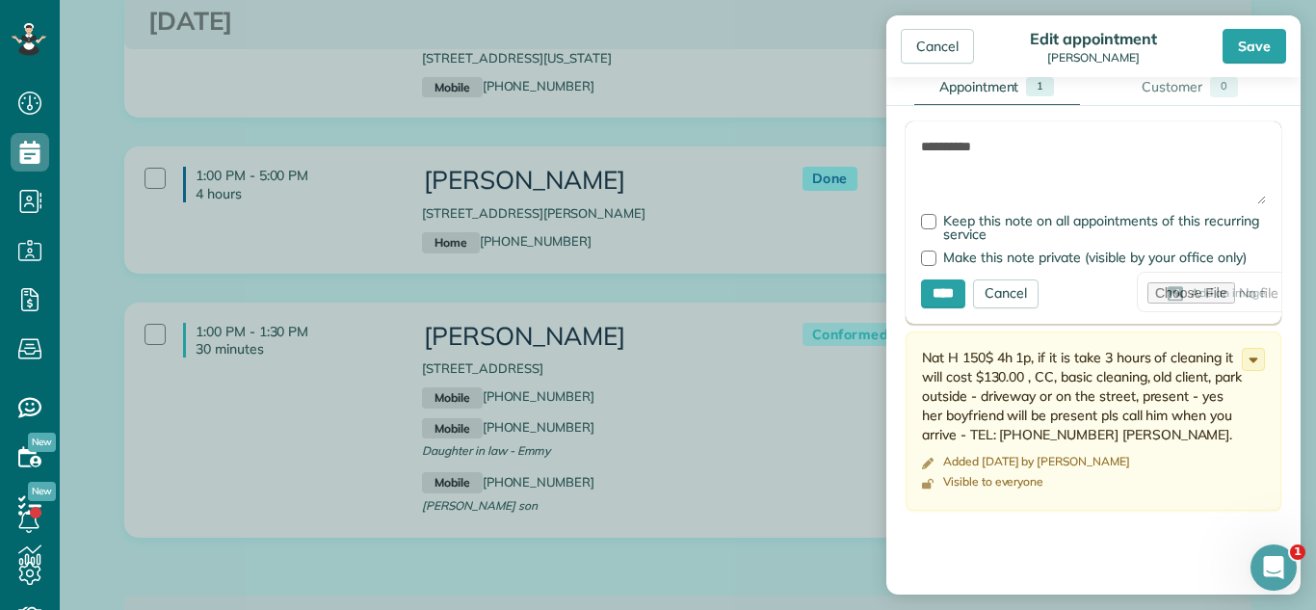
scroll to position [686, 0]
type textarea "**********"
click at [946, 298] on input "****" at bounding box center [943, 291] width 44 height 29
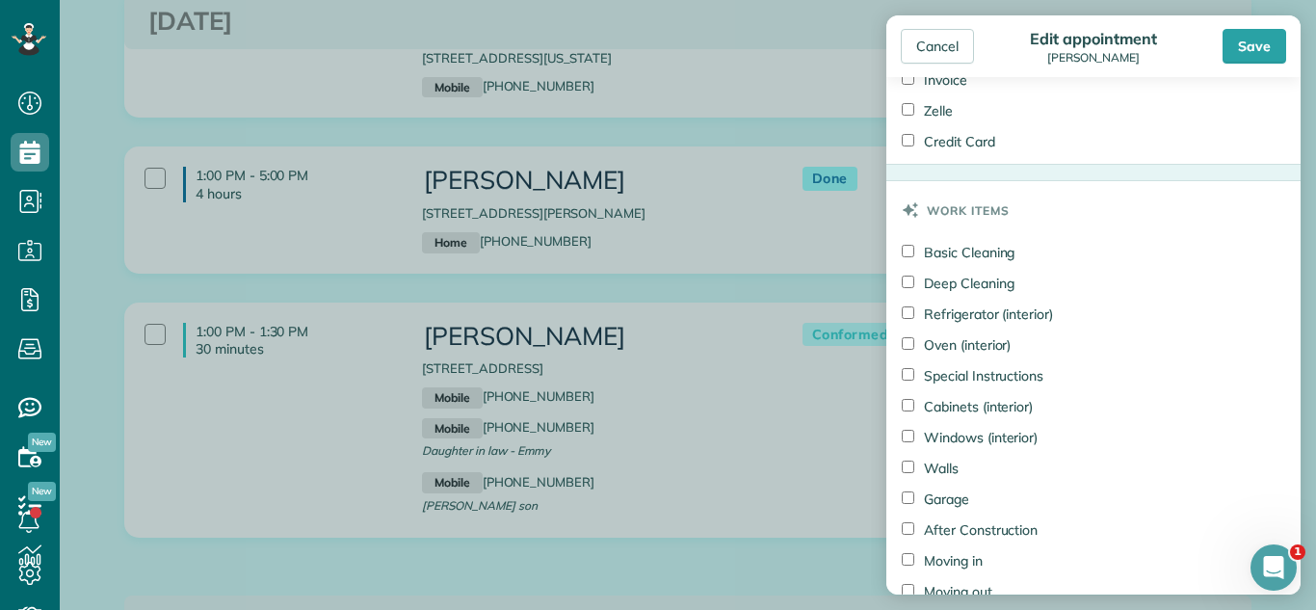
scroll to position [1592, 0]
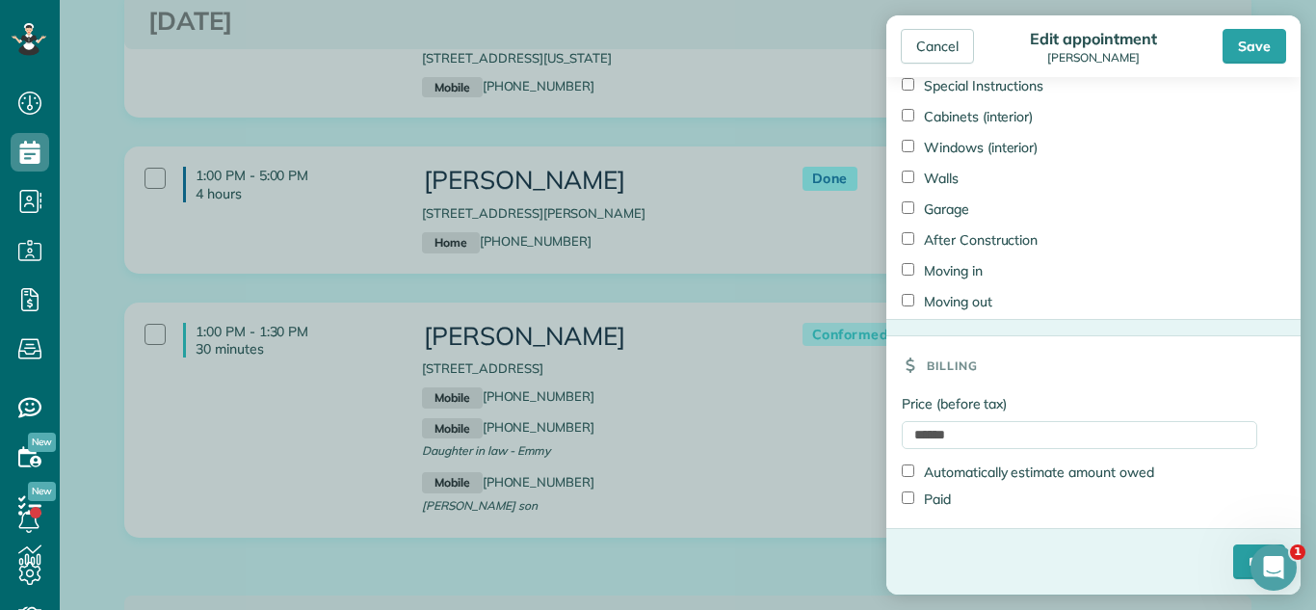
drag, startPoint x: 942, startPoint y: 500, endPoint x: 1000, endPoint y: 527, distance: 63.8
click at [943, 500] on label "Paid" at bounding box center [926, 498] width 49 height 19
click at [1237, 564] on input "****" at bounding box center [1259, 561] width 52 height 35
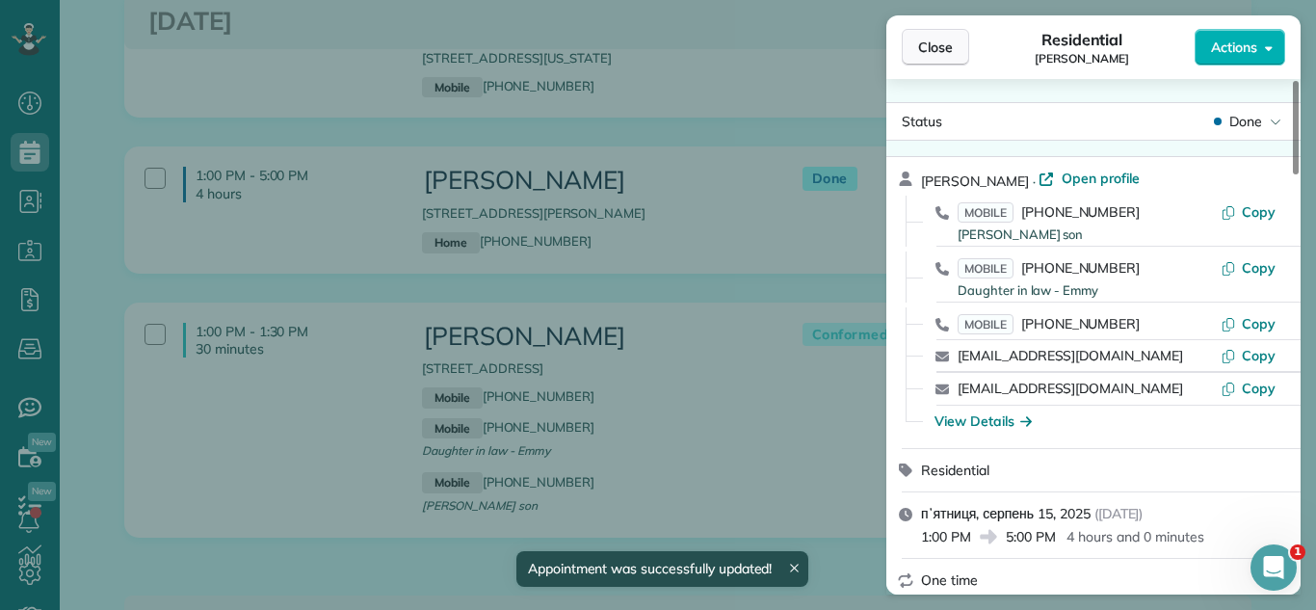
click at [932, 49] on span "Close" at bounding box center [935, 47] width 35 height 19
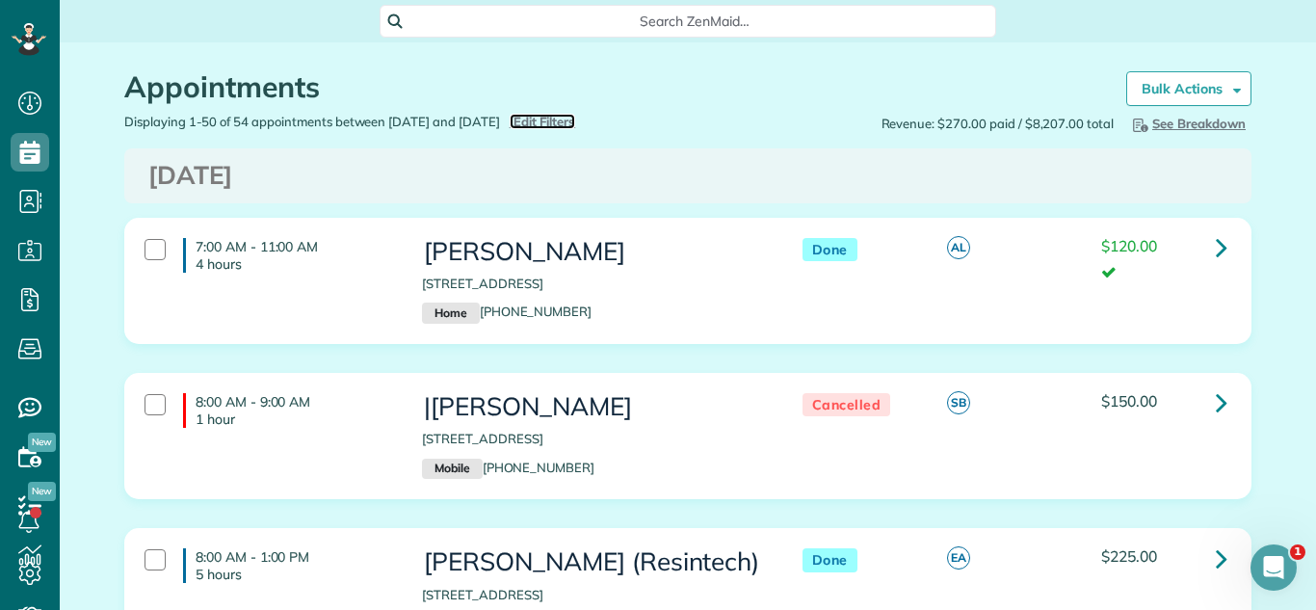
click at [576, 121] on span "Edit Filters" at bounding box center [544, 121] width 63 height 15
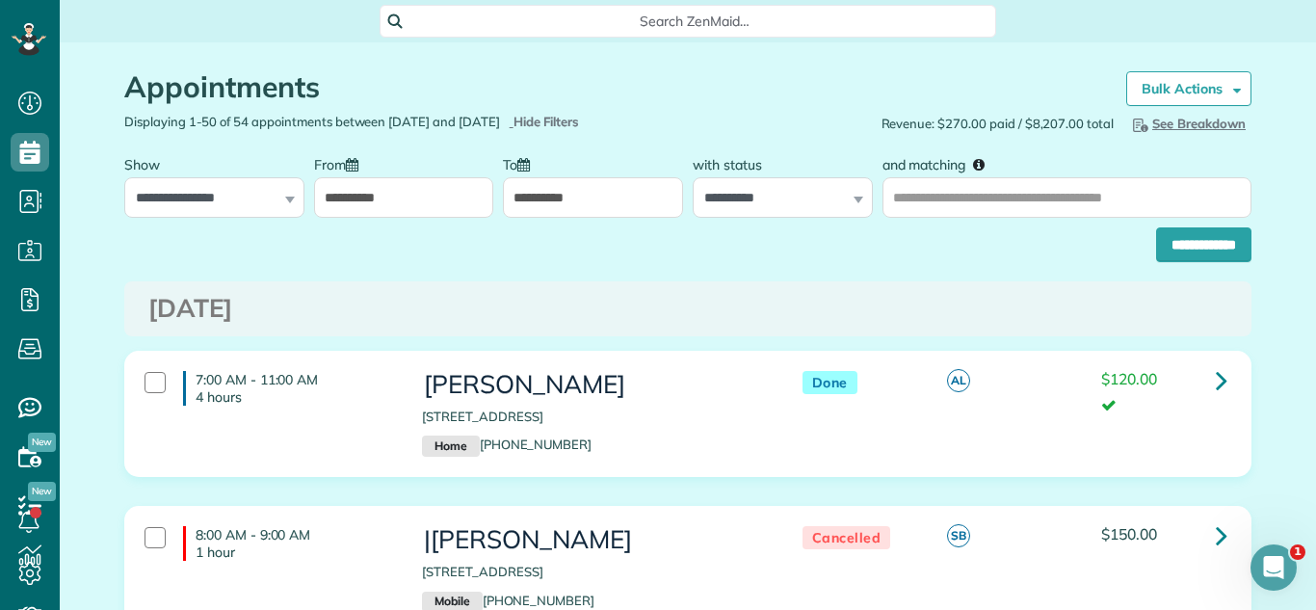
click at [406, 202] on input "**********" at bounding box center [404, 197] width 180 height 40
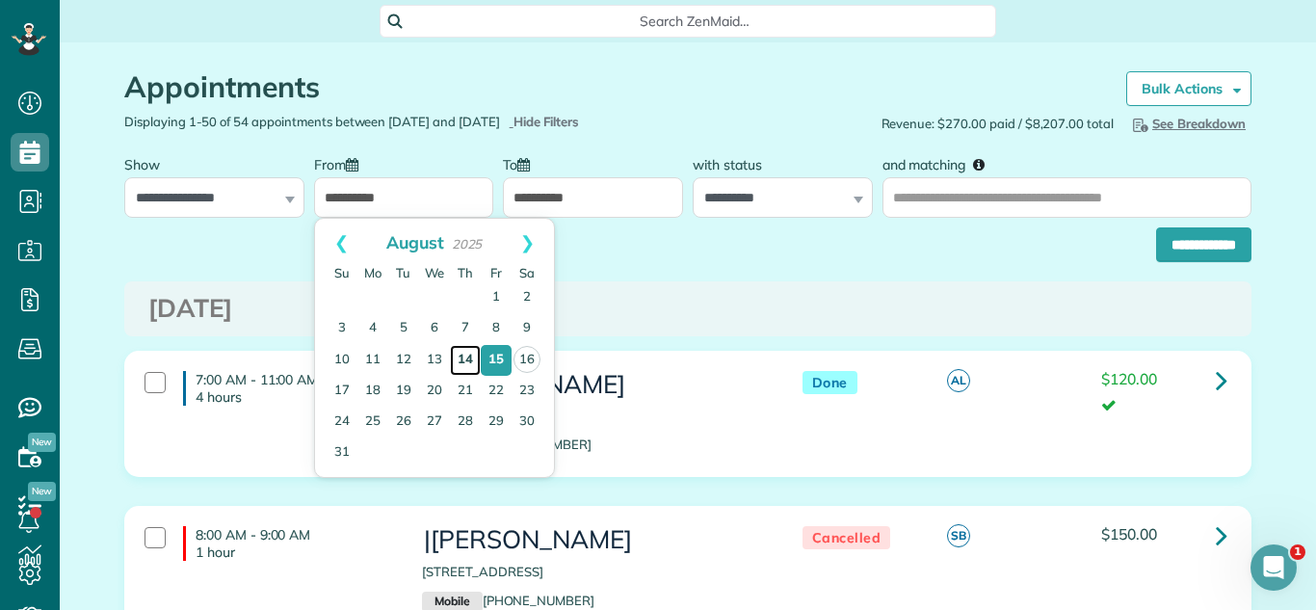
click at [460, 356] on link "14" at bounding box center [465, 360] width 31 height 31
type input "**********"
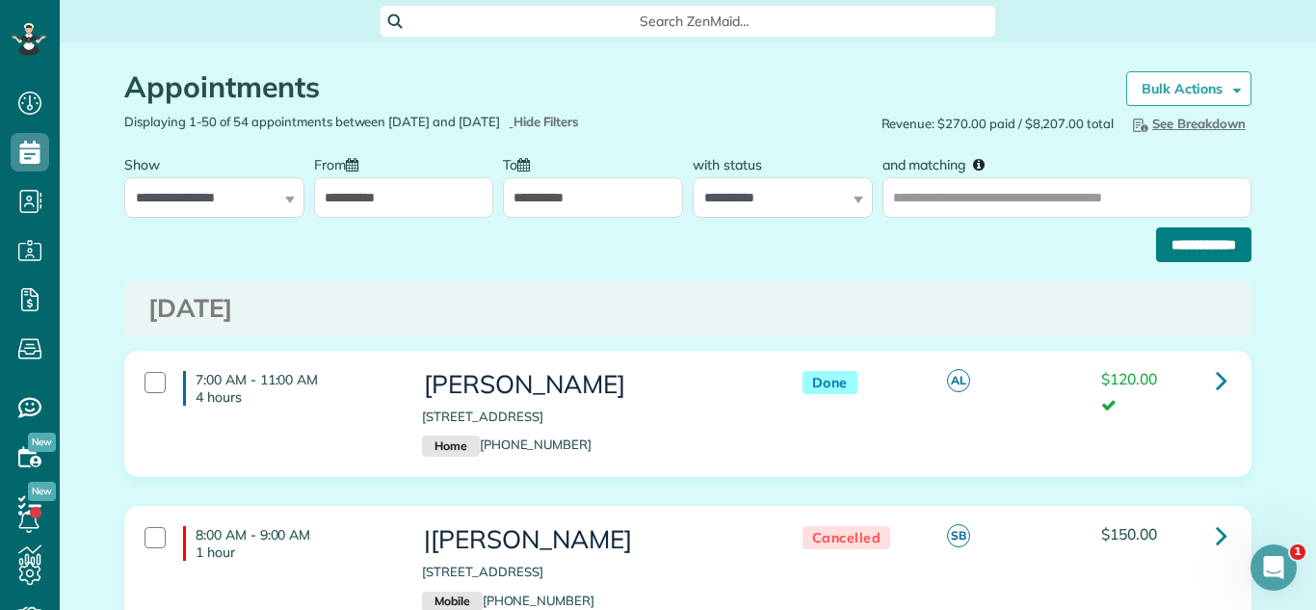
click at [1210, 236] on input "**********" at bounding box center [1203, 244] width 95 height 35
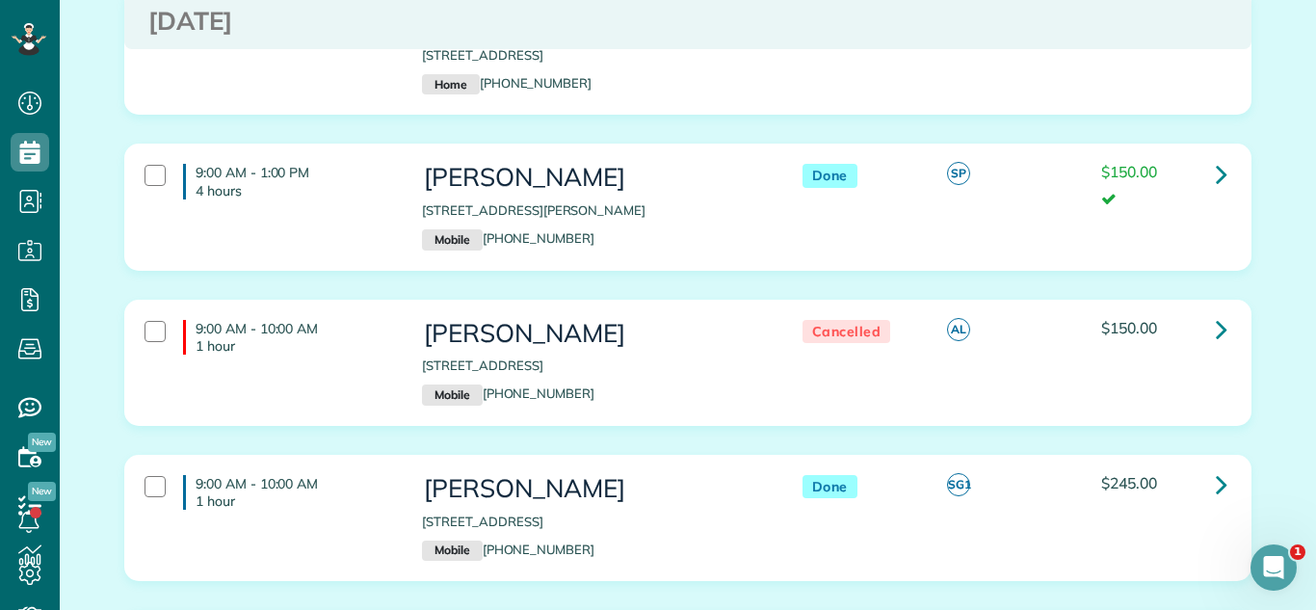
scroll to position [1048, 0]
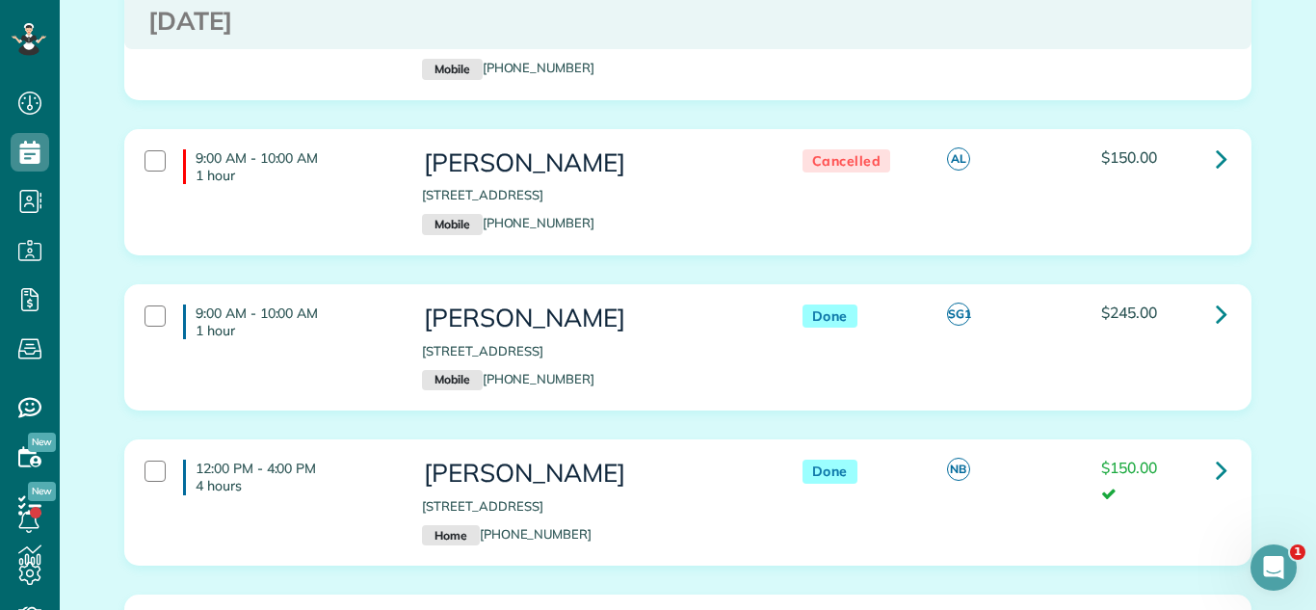
drag, startPoint x: 417, startPoint y: 318, endPoint x: 754, endPoint y: 326, distance: 337.2
click at [754, 326] on div "[PERSON_NAME] [STREET_ADDRESS] Mobile [PHONE_NUMBER]" at bounding box center [592, 347] width 370 height 105
click at [1224, 297] on icon at bounding box center [1222, 314] width 12 height 34
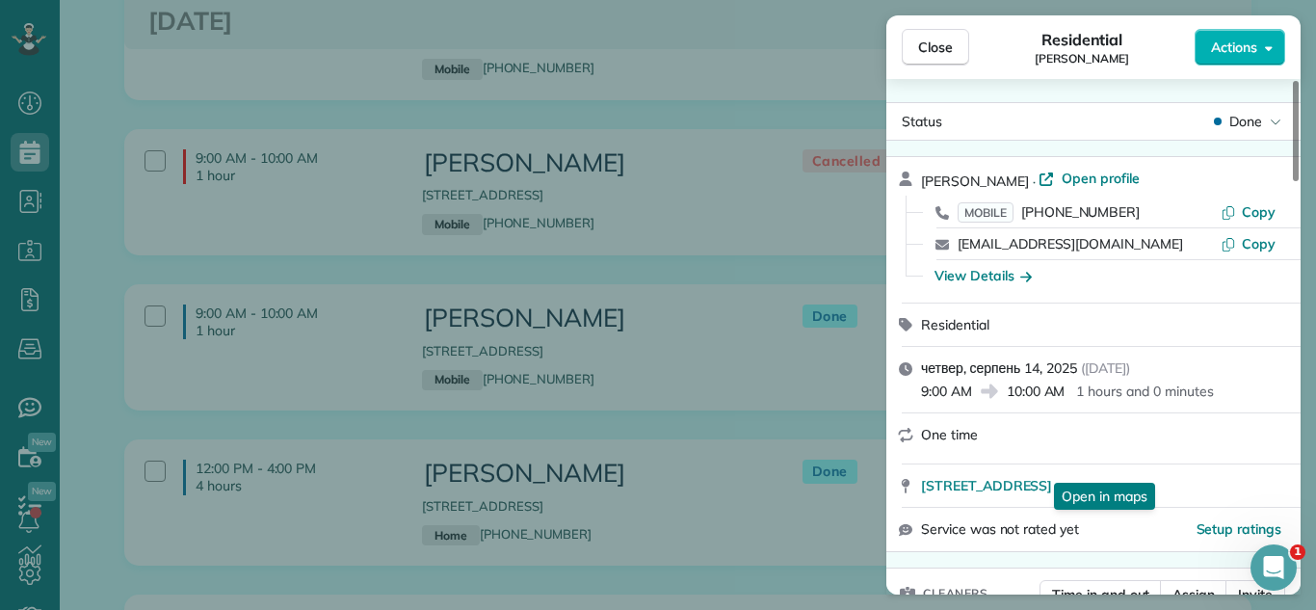
scroll to position [888, 0]
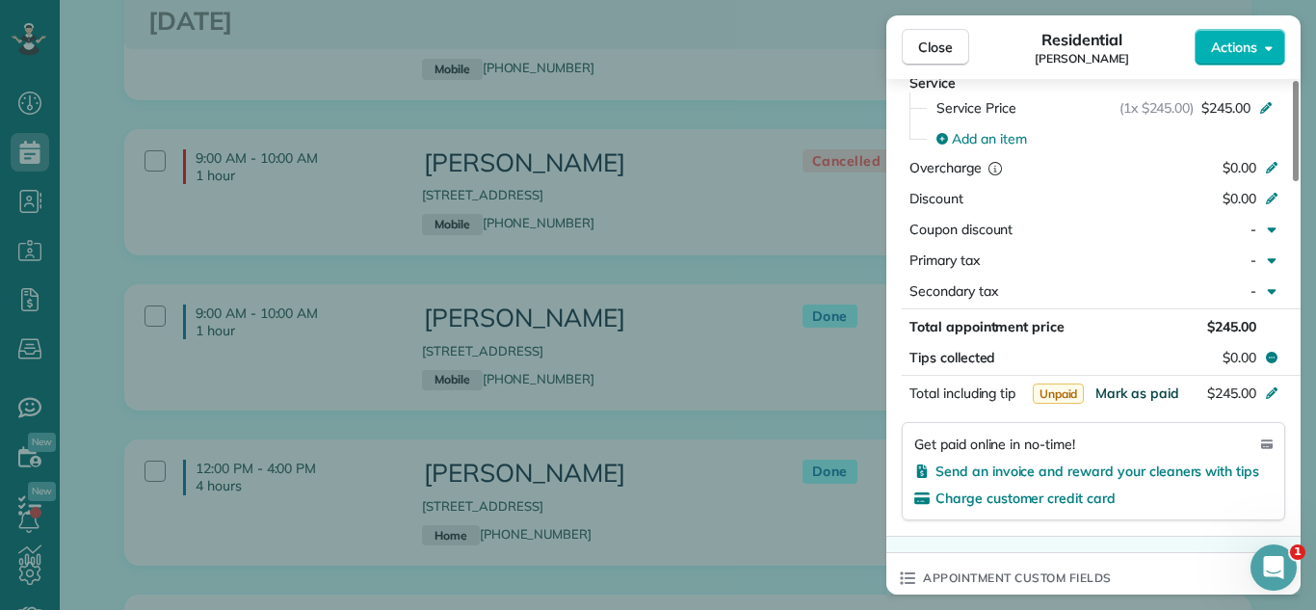
click at [1162, 393] on span "Mark as paid" at bounding box center [1137, 392] width 84 height 17
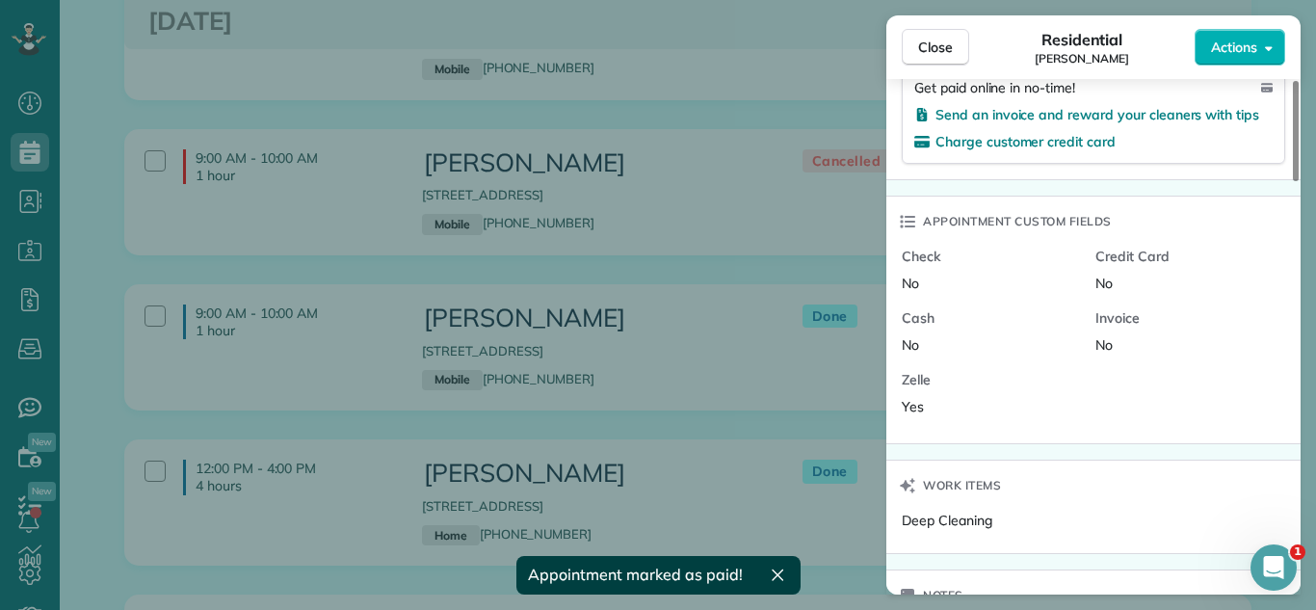
scroll to position [1399, 0]
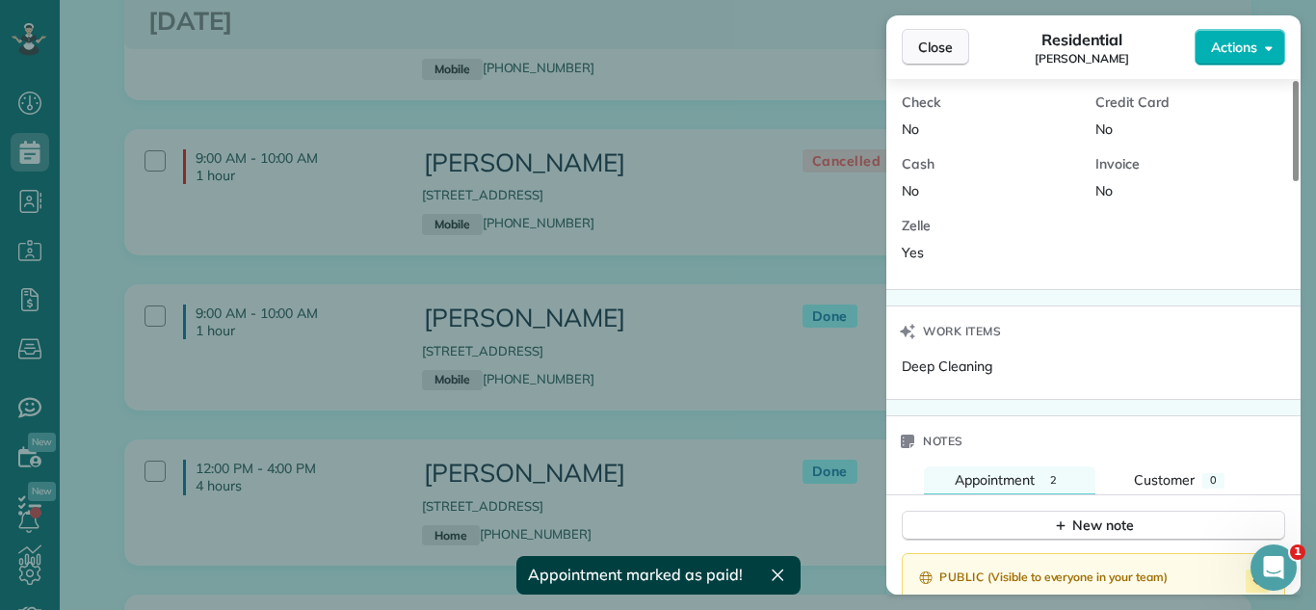
click at [925, 39] on span "Close" at bounding box center [935, 47] width 35 height 19
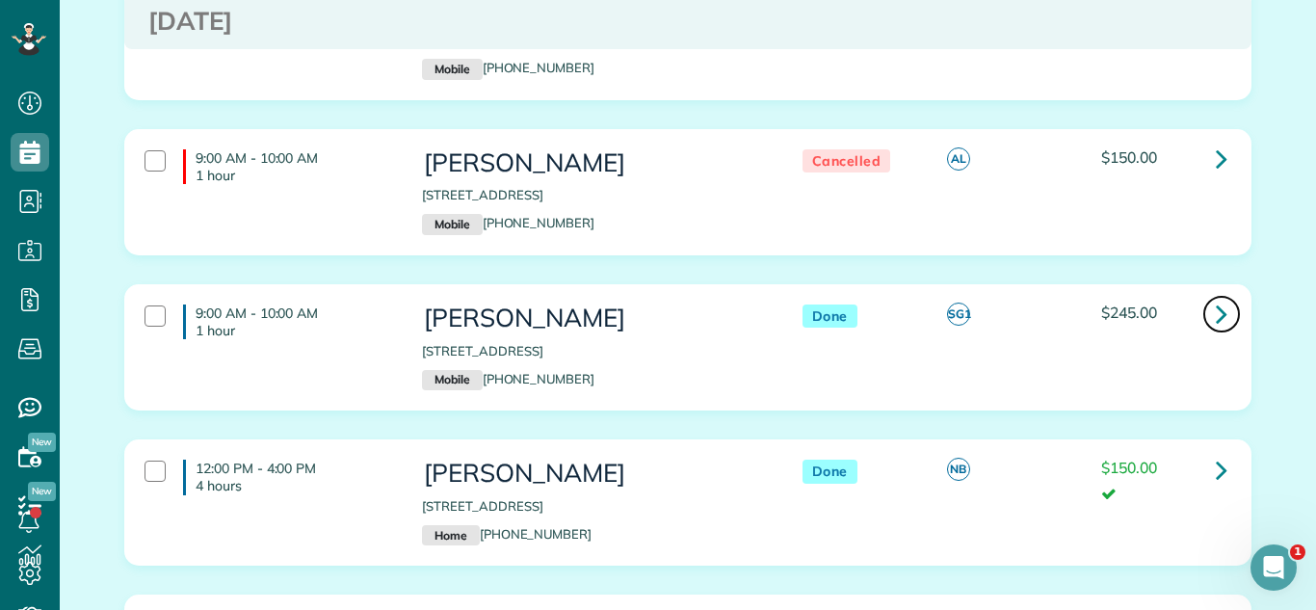
click at [1229, 295] on link at bounding box center [1221, 314] width 39 height 39
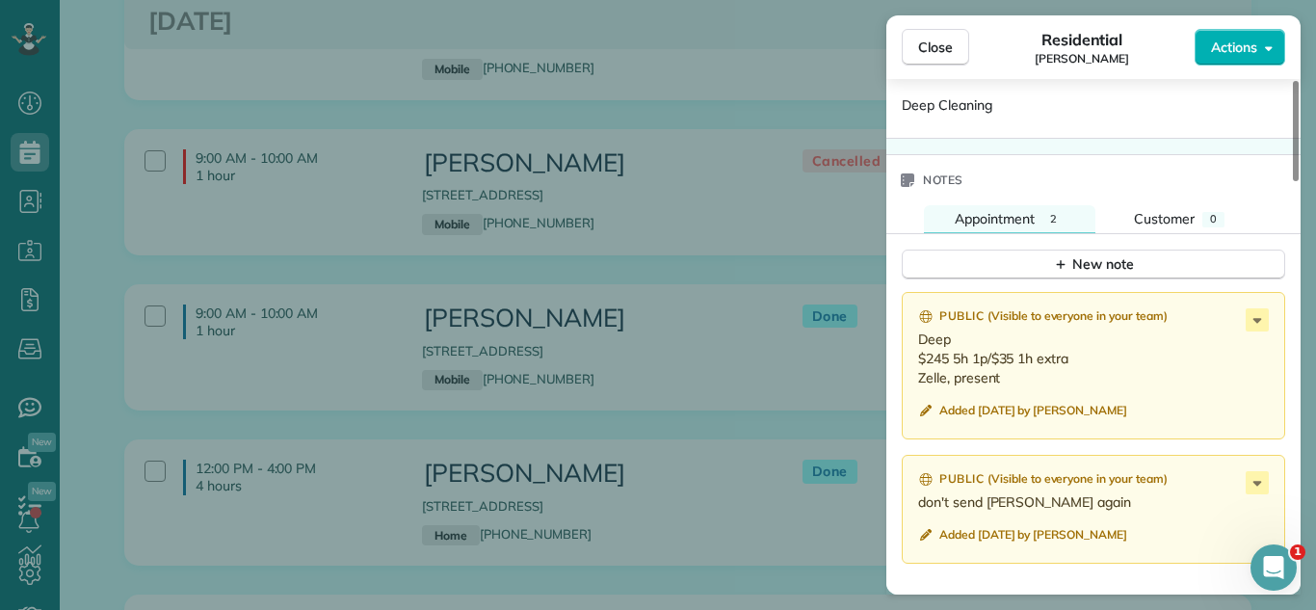
scroll to position [1664, 0]
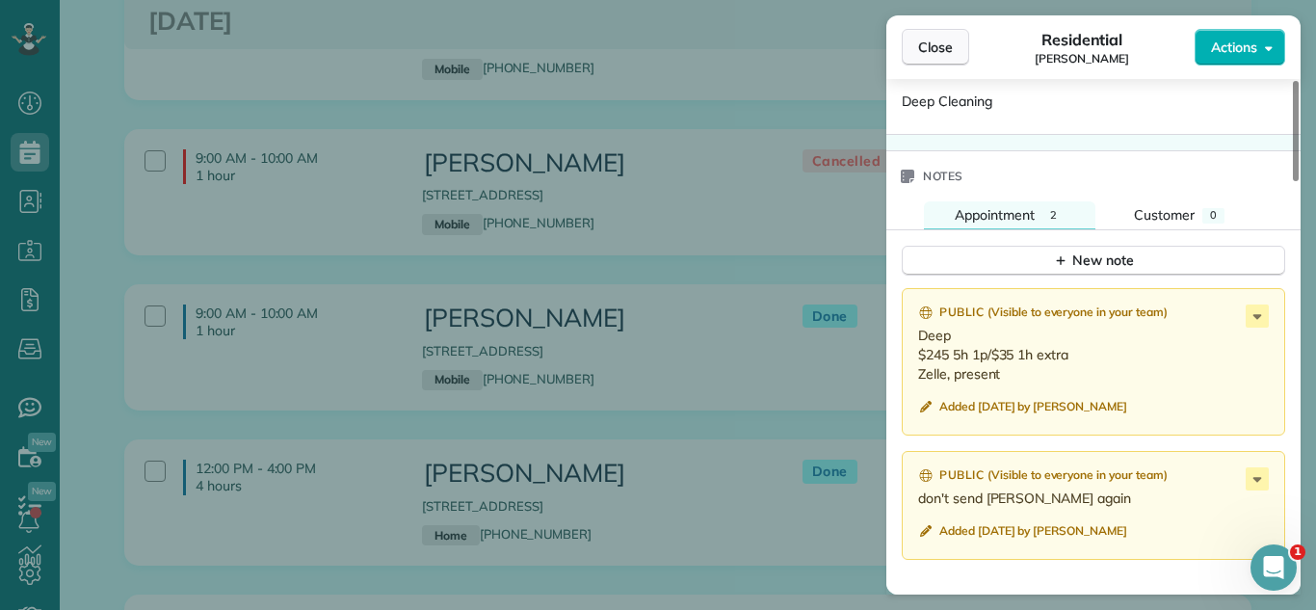
click at [926, 47] on span "Close" at bounding box center [935, 47] width 35 height 19
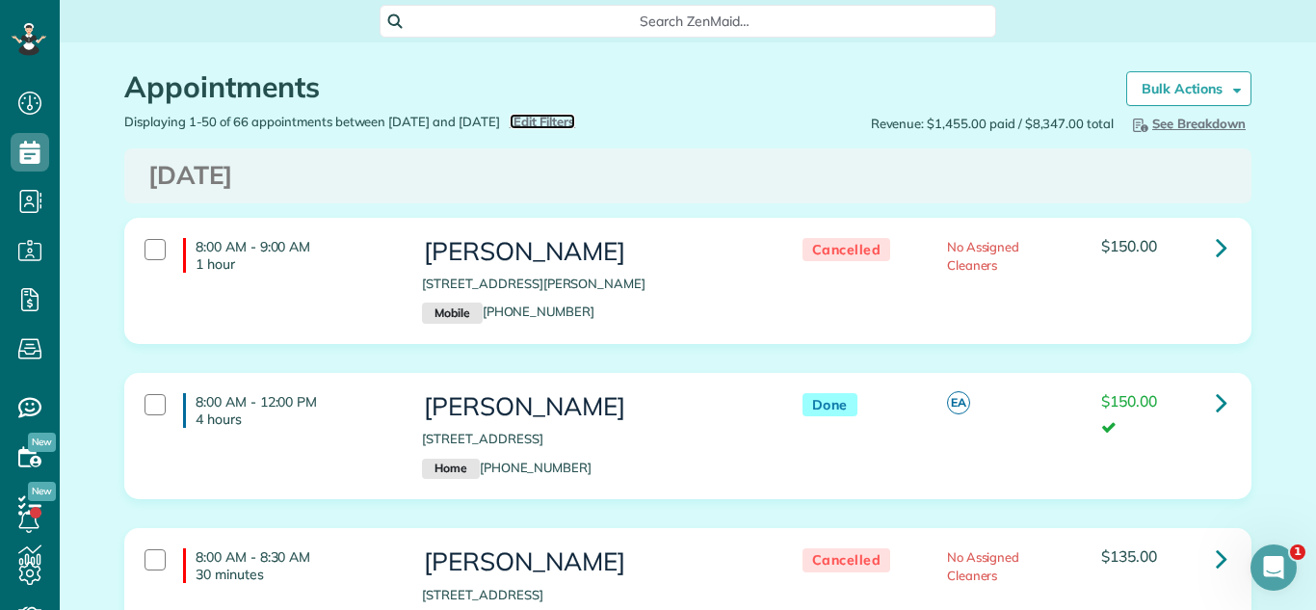
click at [576, 128] on span "Edit Filters" at bounding box center [544, 121] width 63 height 15
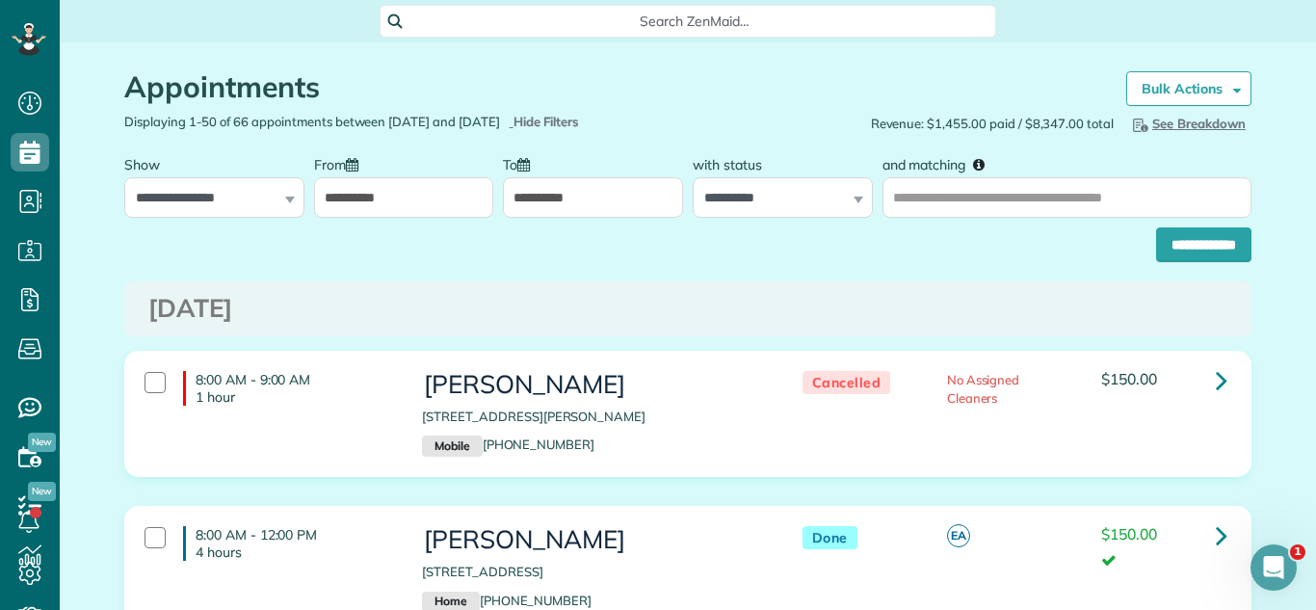
click at [424, 217] on body "Dashboard Scheduling Calendar View List View Dispatch View - Weekly scheduling …" at bounding box center [658, 305] width 1316 height 610
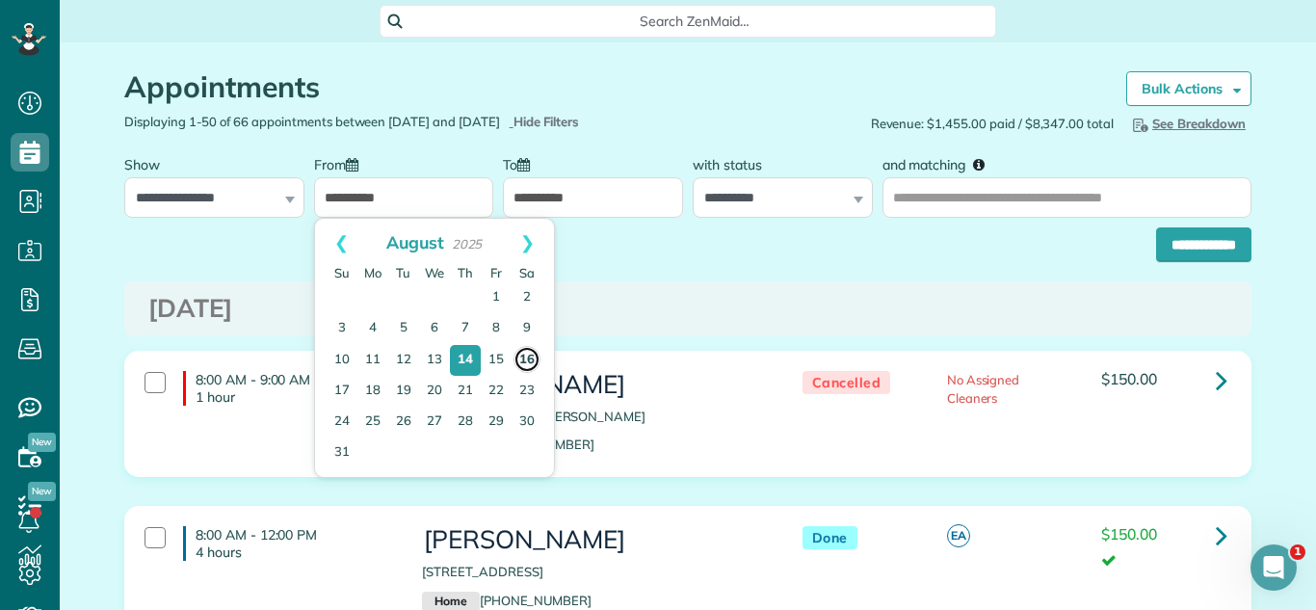
click at [526, 356] on link "16" at bounding box center [526, 359] width 27 height 27
type input "**********"
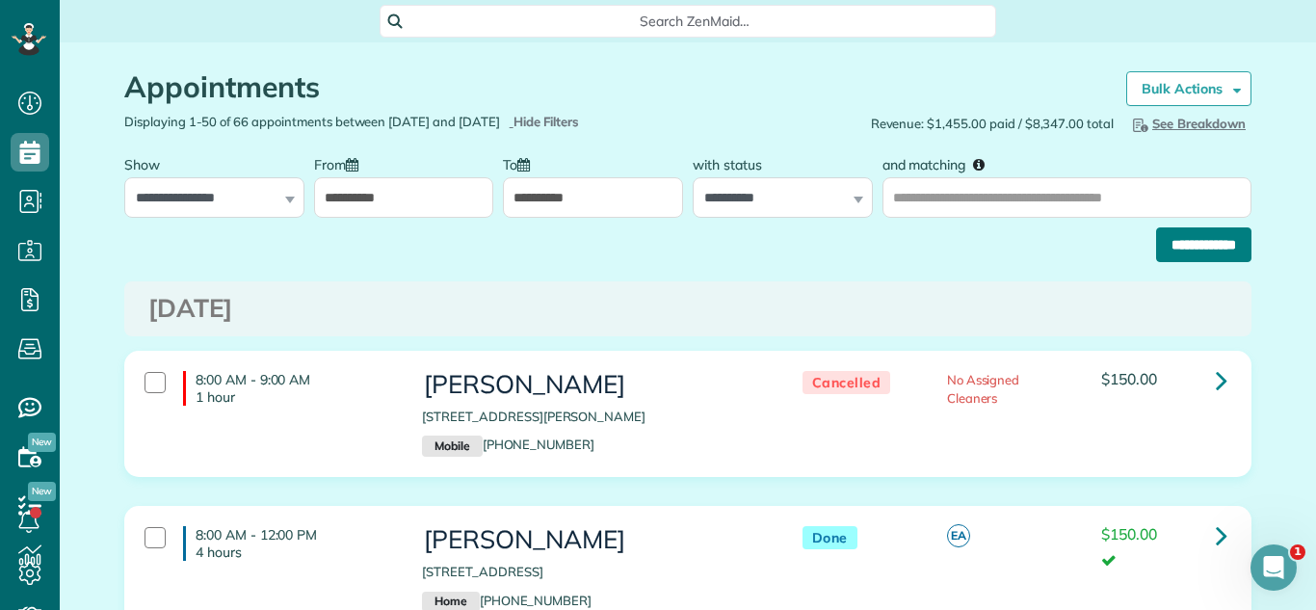
click at [1196, 244] on input "**********" at bounding box center [1203, 244] width 95 height 35
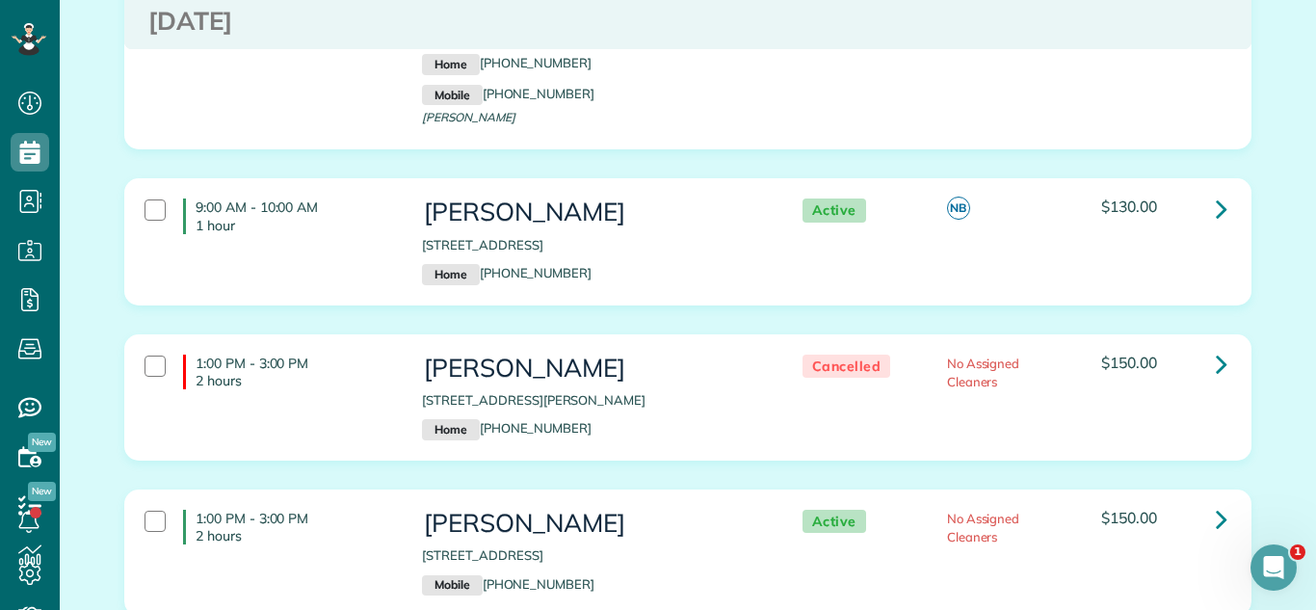
scroll to position [3099, 0]
